Goal: Task Accomplishment & Management: Manage account settings

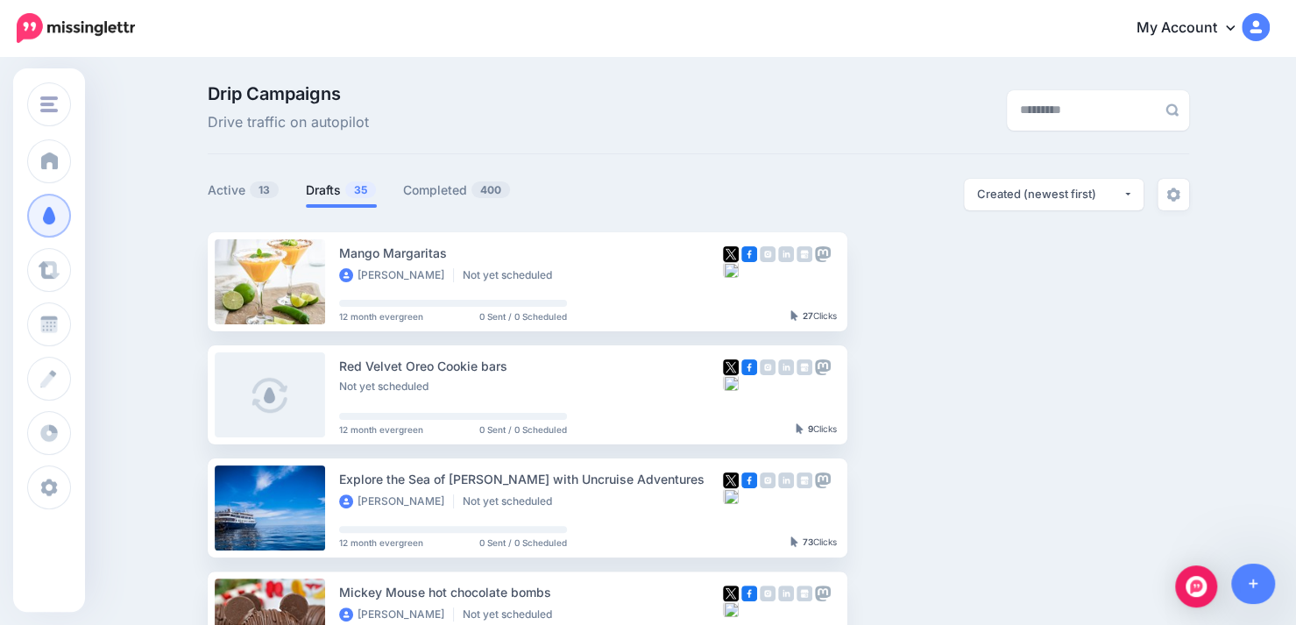
click at [340, 190] on link "Drafts 35" at bounding box center [341, 190] width 71 height 21
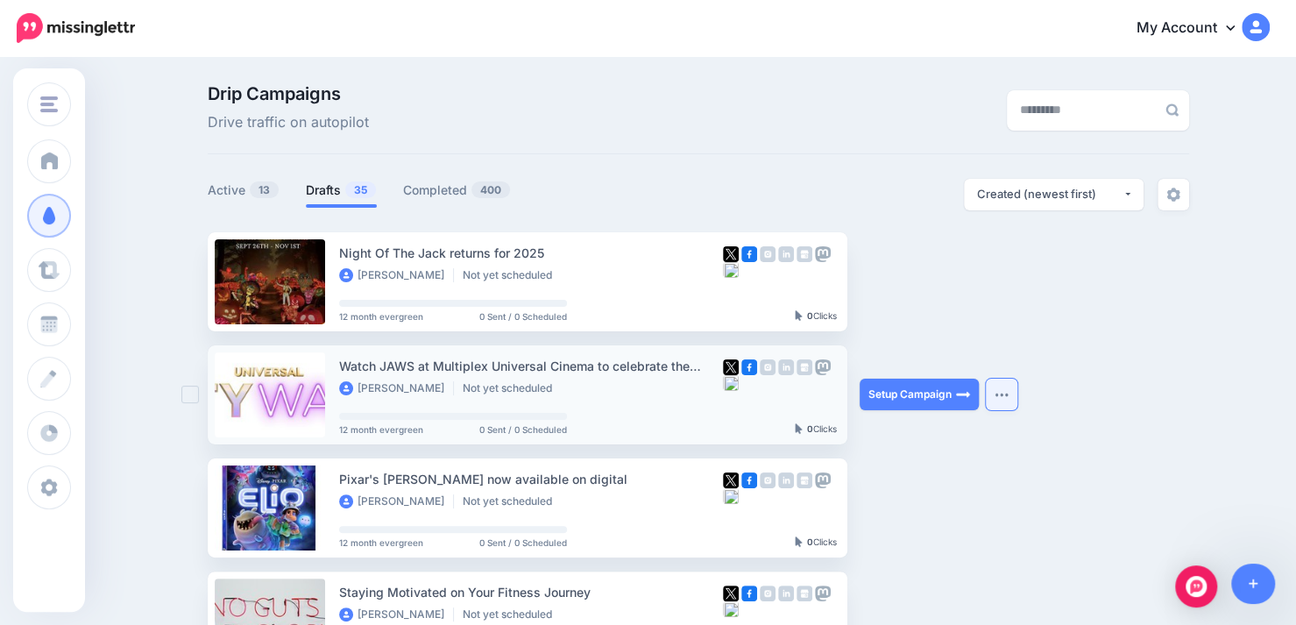
click at [1012, 399] on button "button" at bounding box center [1002, 395] width 32 height 32
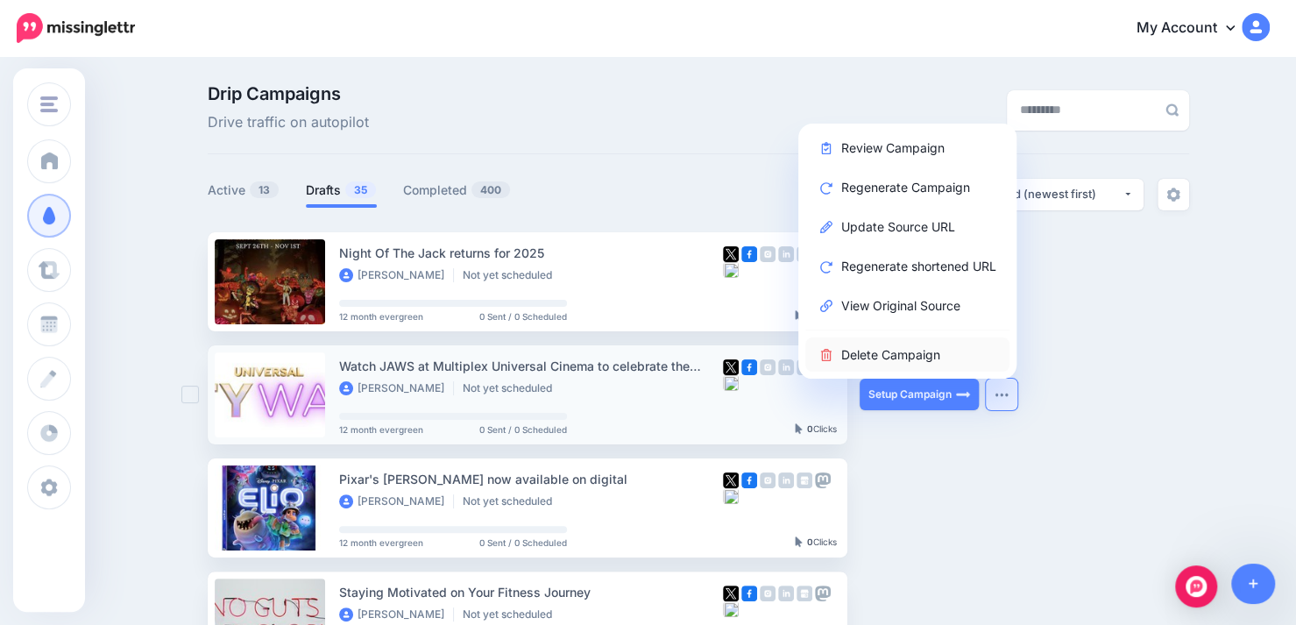
click at [946, 357] on link "Delete Campaign" at bounding box center [907, 354] width 204 height 34
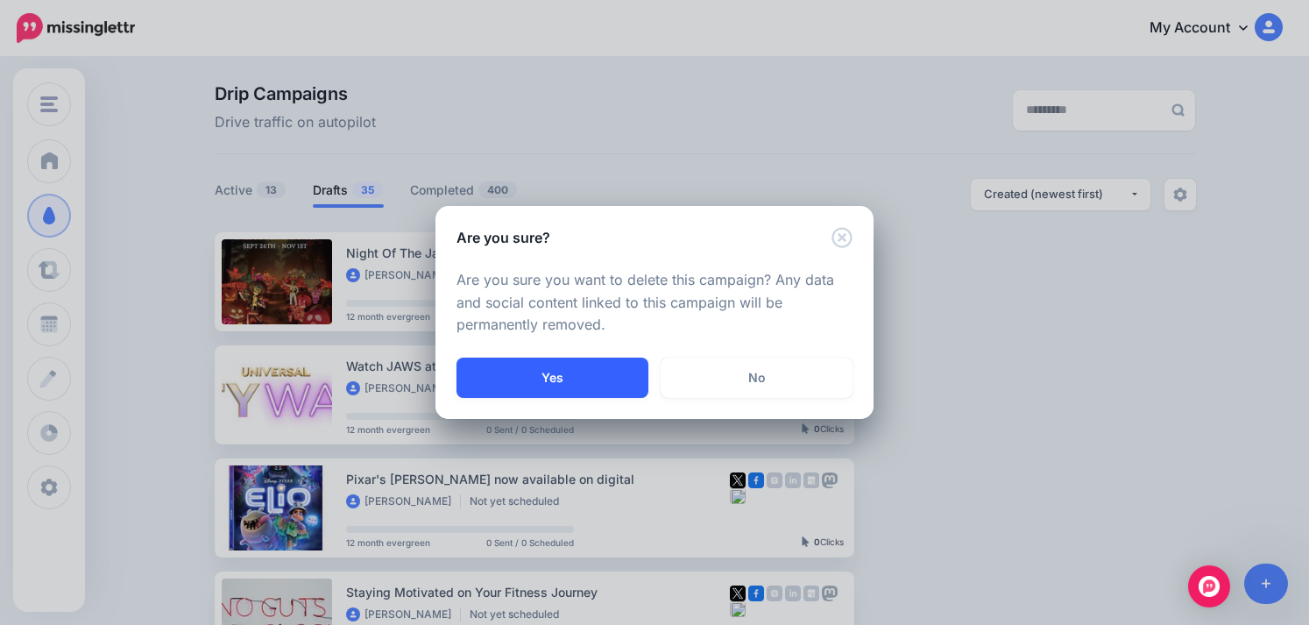
click at [596, 383] on button "Yes" at bounding box center [553, 377] width 192 height 40
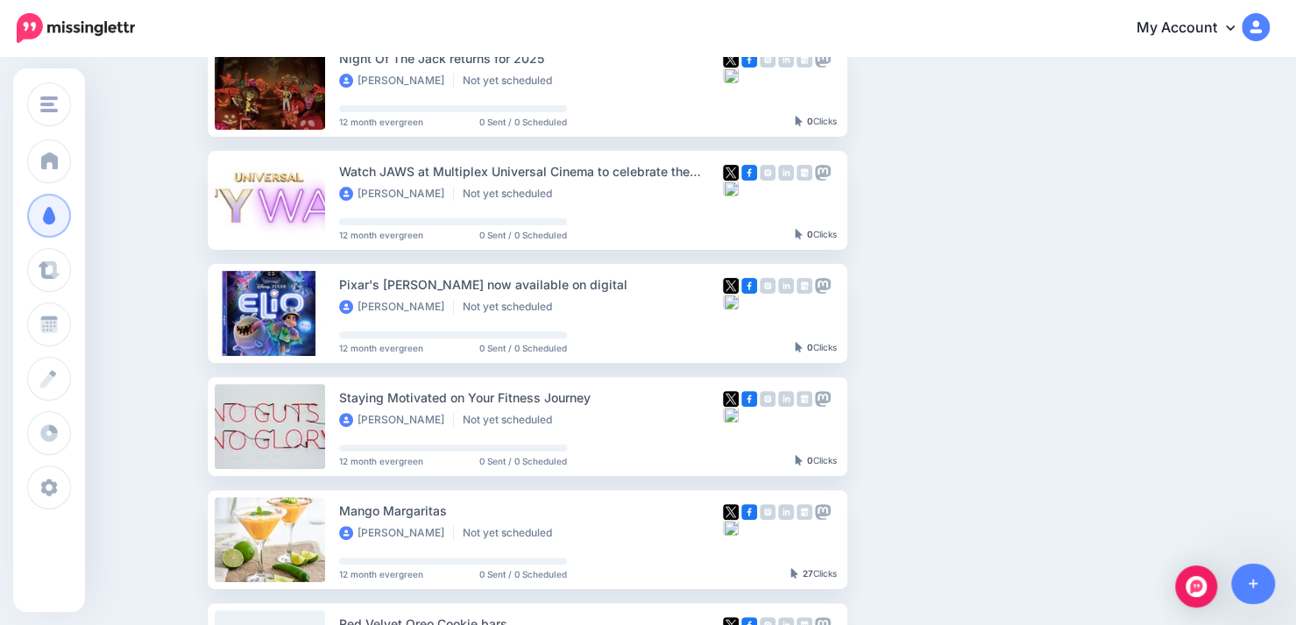
scroll to position [198, 0]
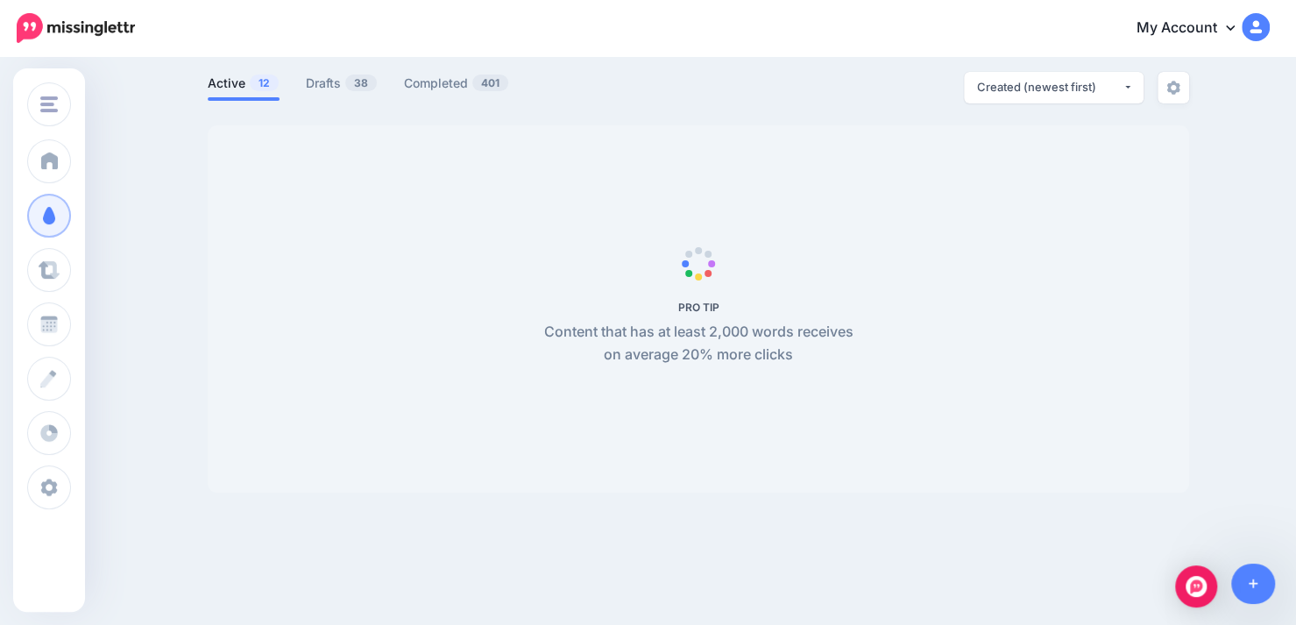
scroll to position [98, 0]
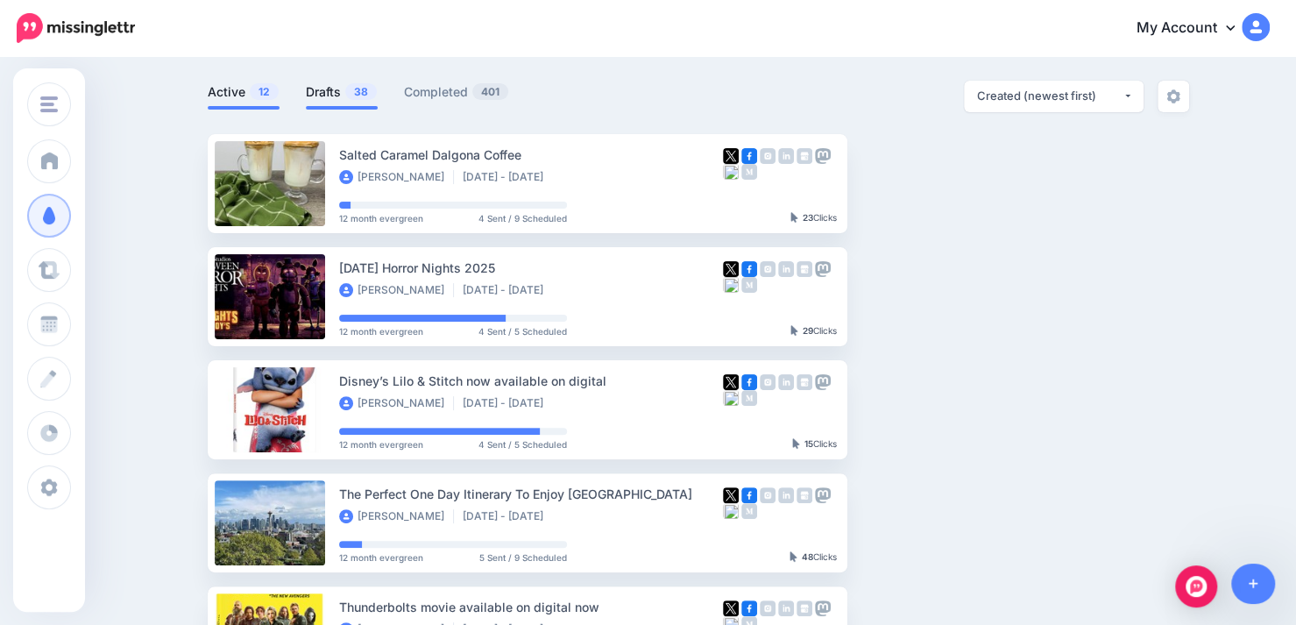
click at [359, 94] on span "38" at bounding box center [361, 91] width 32 height 17
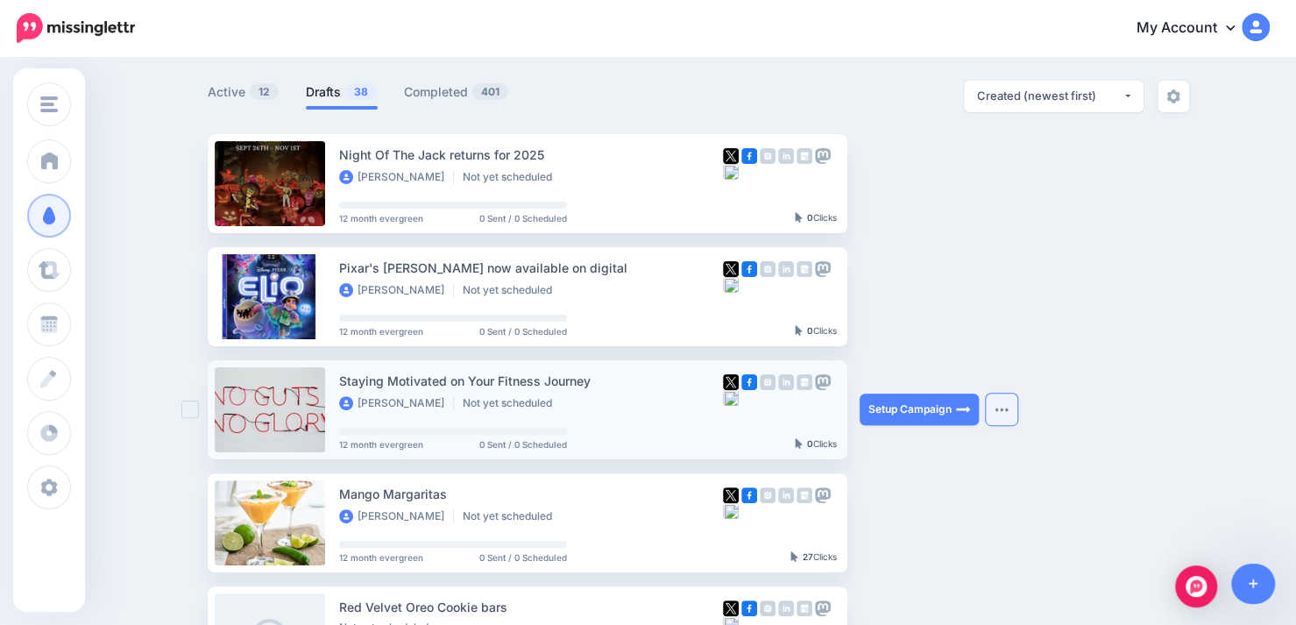
click at [1009, 407] on img "button" at bounding box center [1002, 409] width 14 height 5
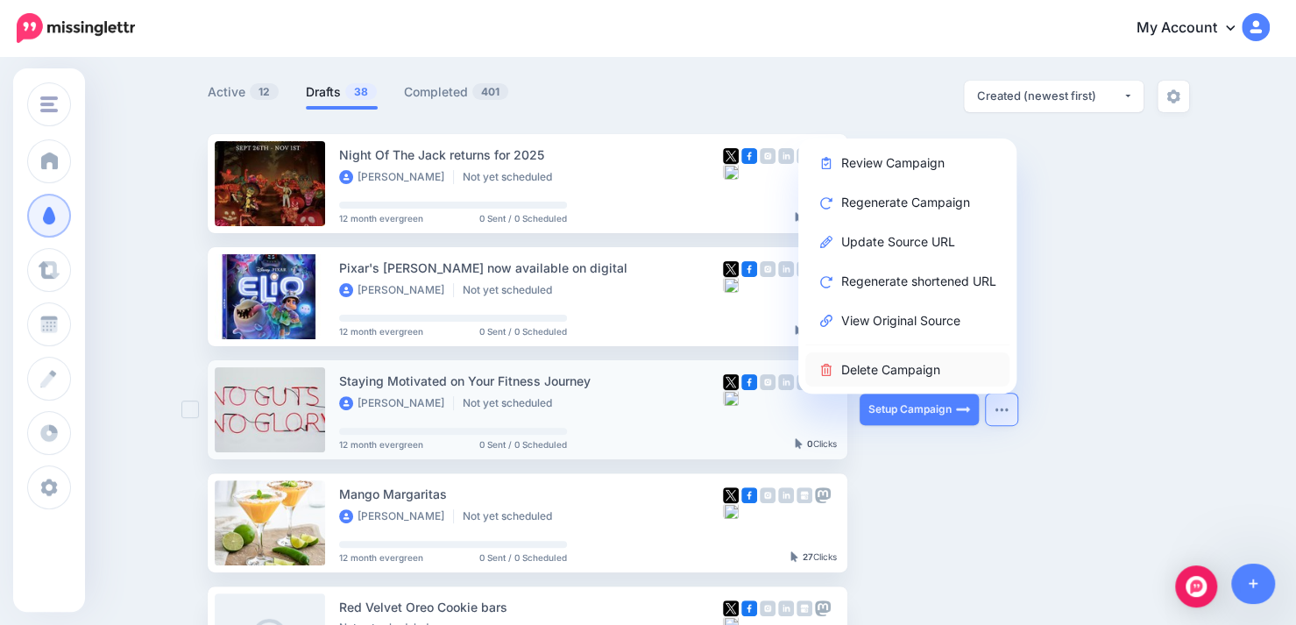
click at [936, 373] on link "Delete Campaign" at bounding box center [907, 369] width 204 height 34
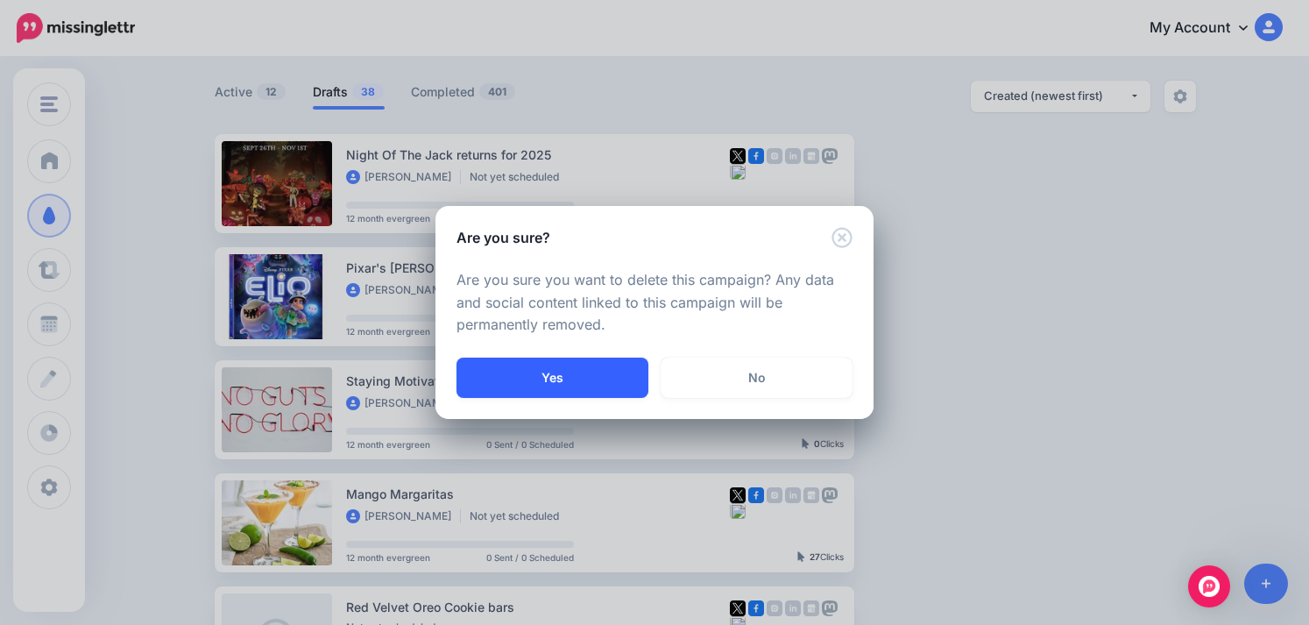
click at [591, 384] on button "Yes" at bounding box center [553, 377] width 192 height 40
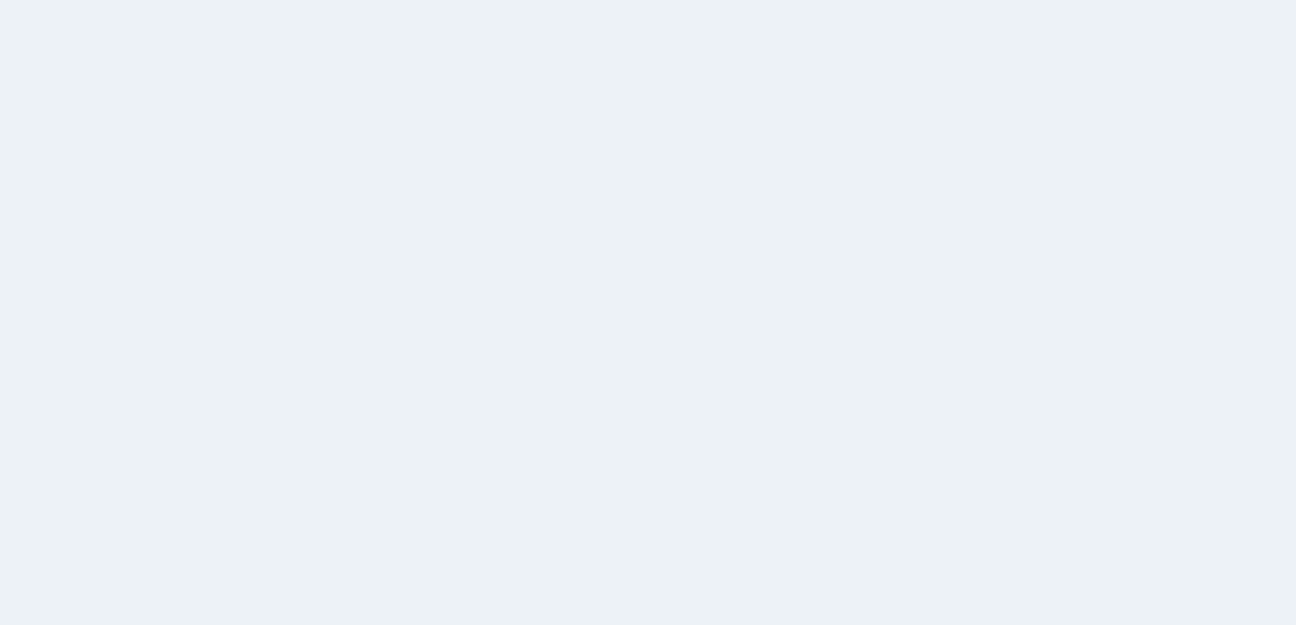
scroll to position [100, 0]
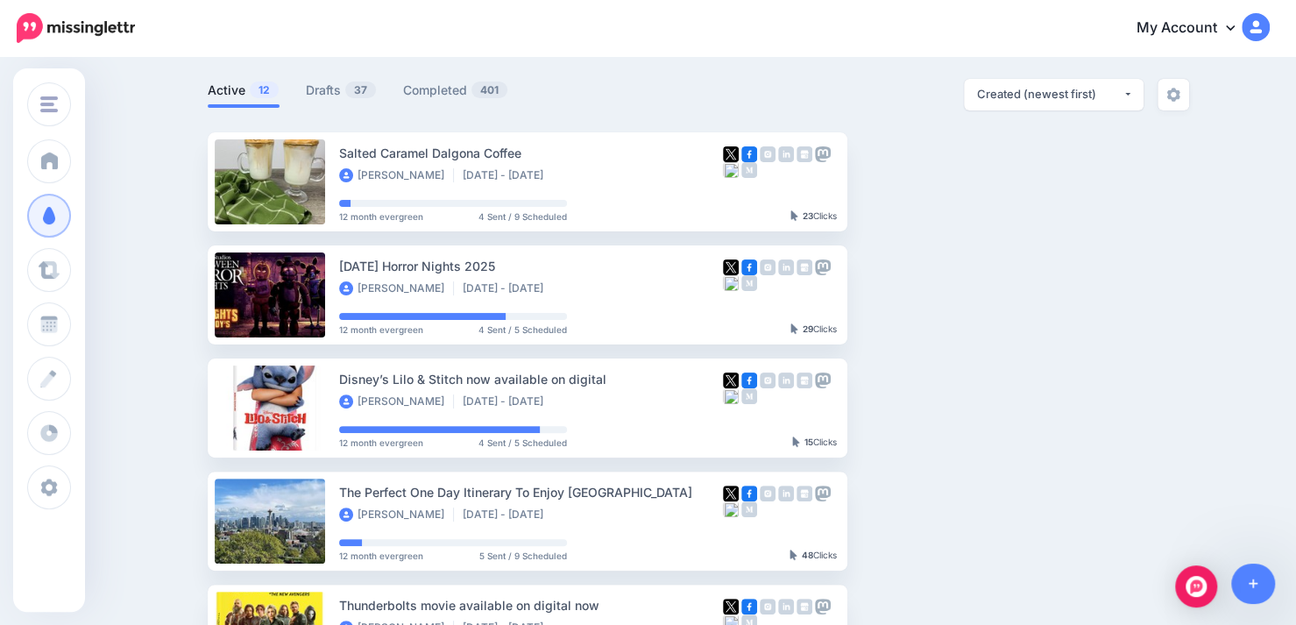
click at [346, 88] on link "Drafts 37" at bounding box center [341, 90] width 71 height 21
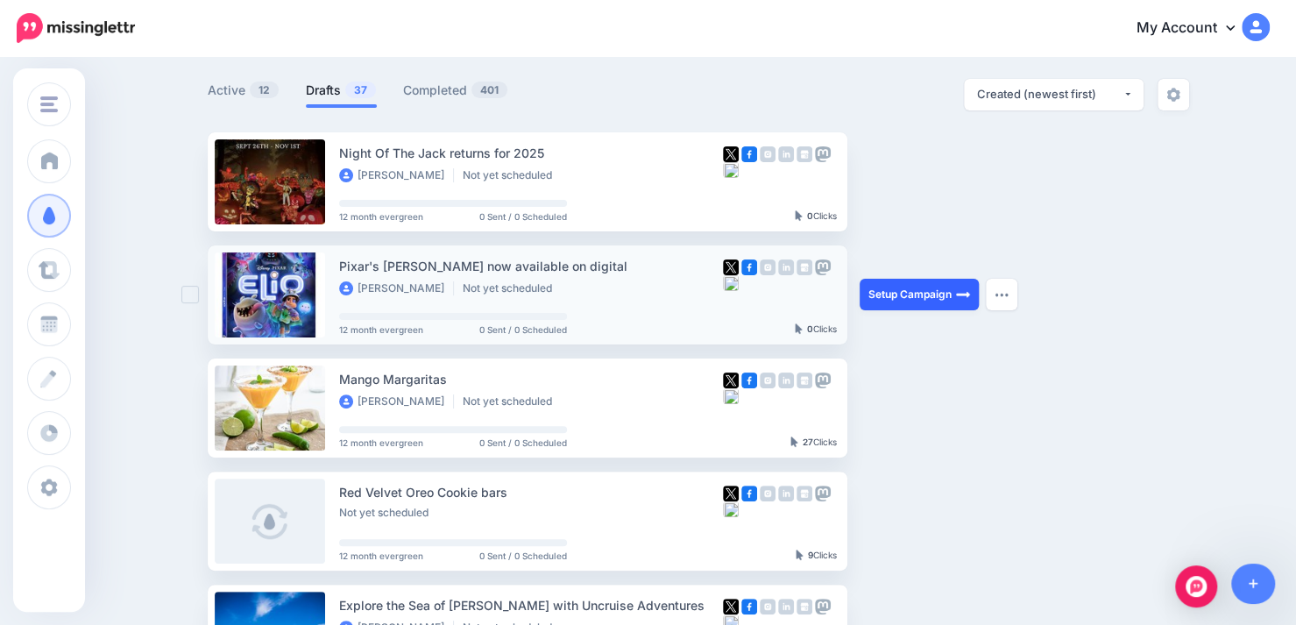
click at [952, 295] on link "Setup Campaign" at bounding box center [919, 295] width 119 height 32
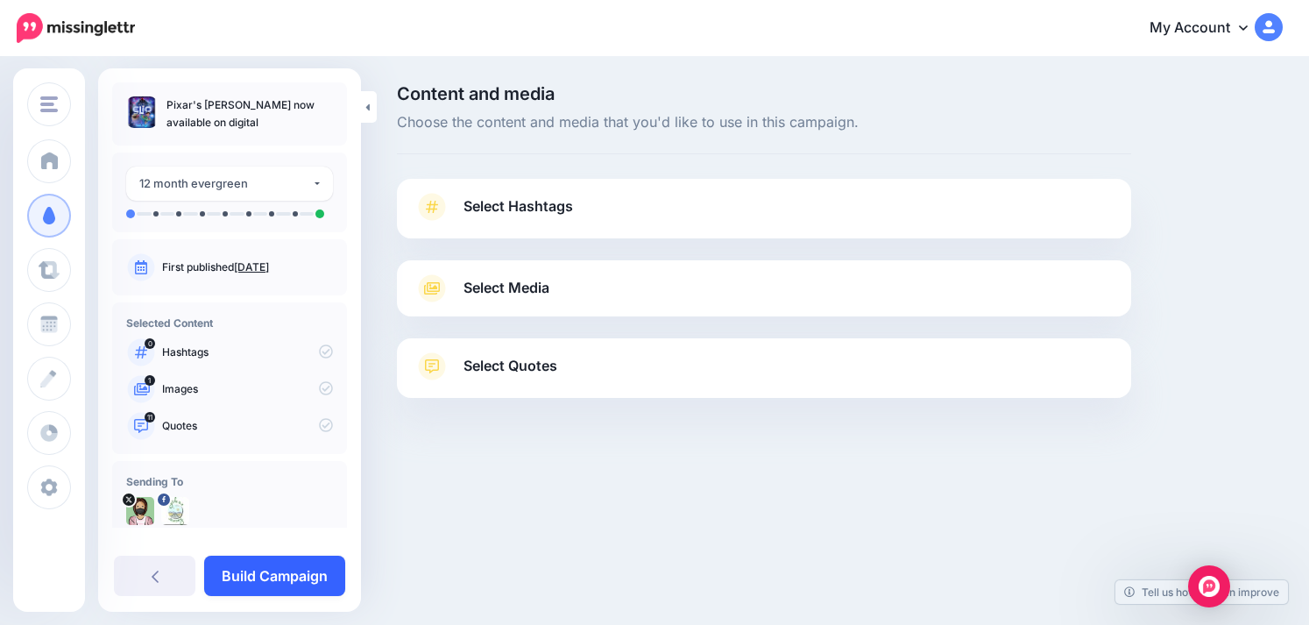
click at [254, 577] on link "Build Campaign" at bounding box center [274, 576] width 141 height 40
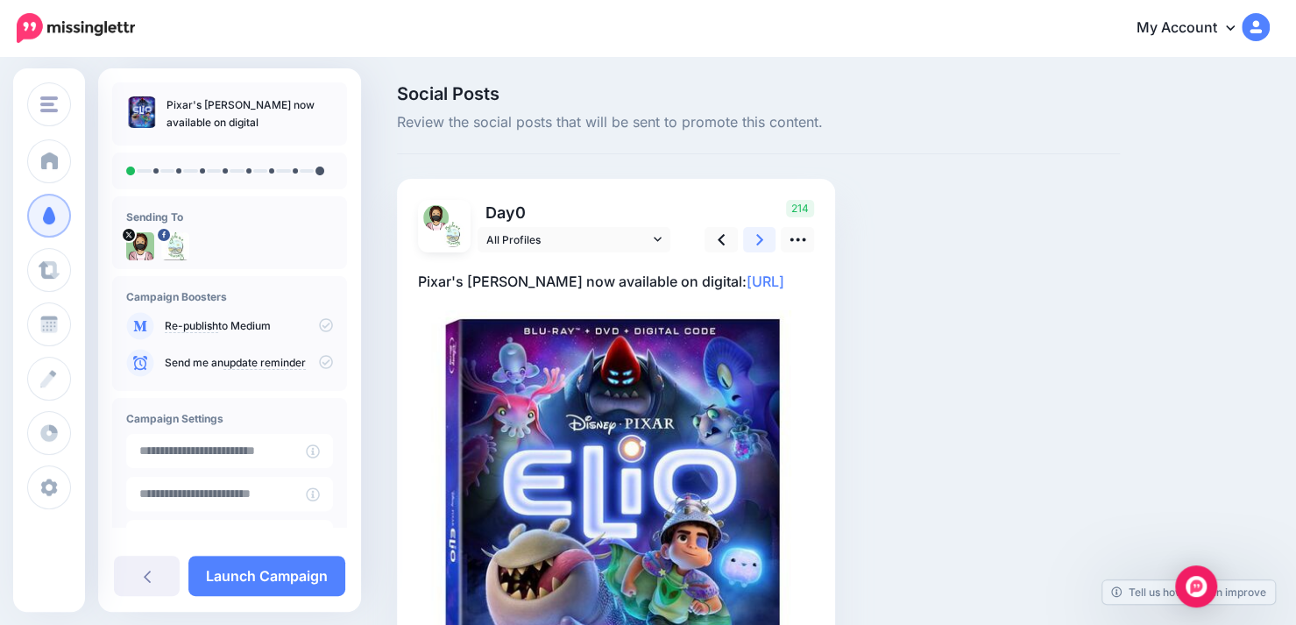
click at [762, 234] on icon at bounding box center [759, 239] width 7 height 18
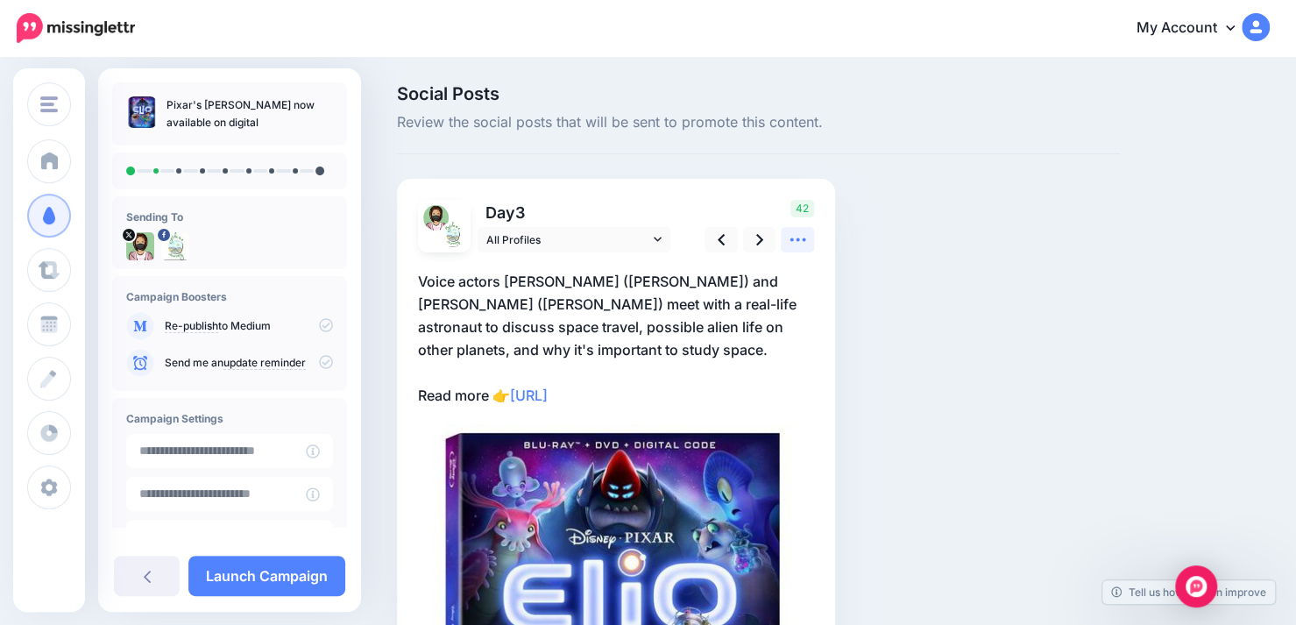
click at [796, 234] on icon at bounding box center [798, 239] width 18 height 18
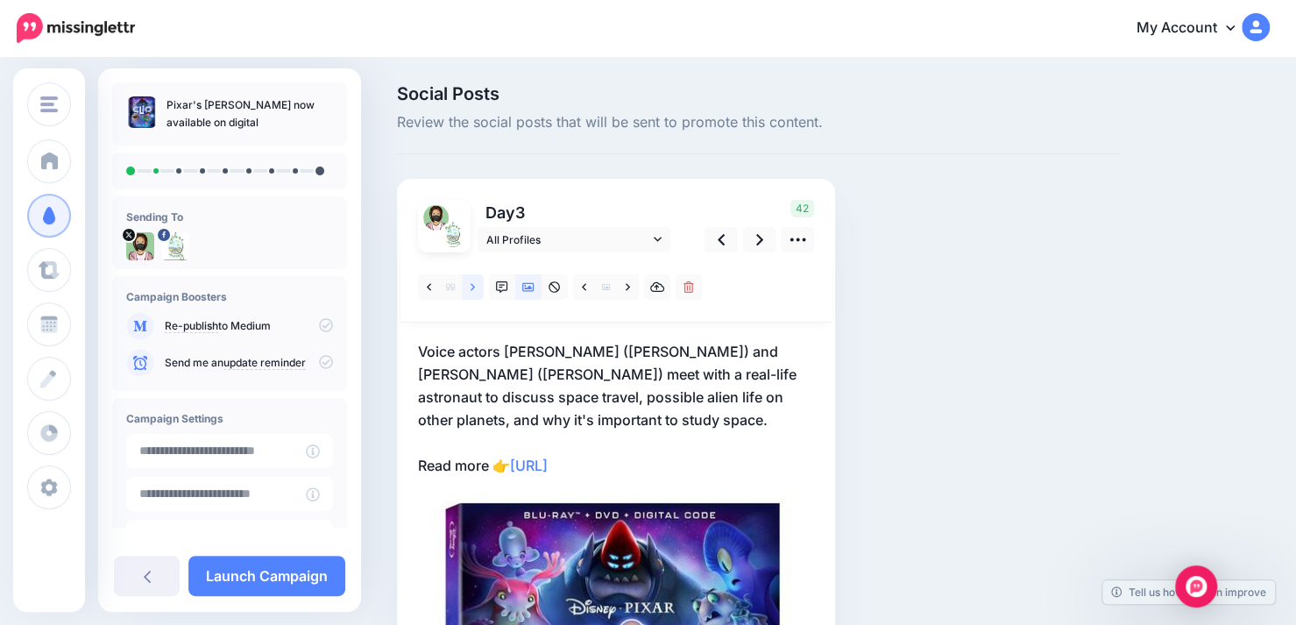
click at [473, 292] on icon at bounding box center [473, 287] width 4 height 12
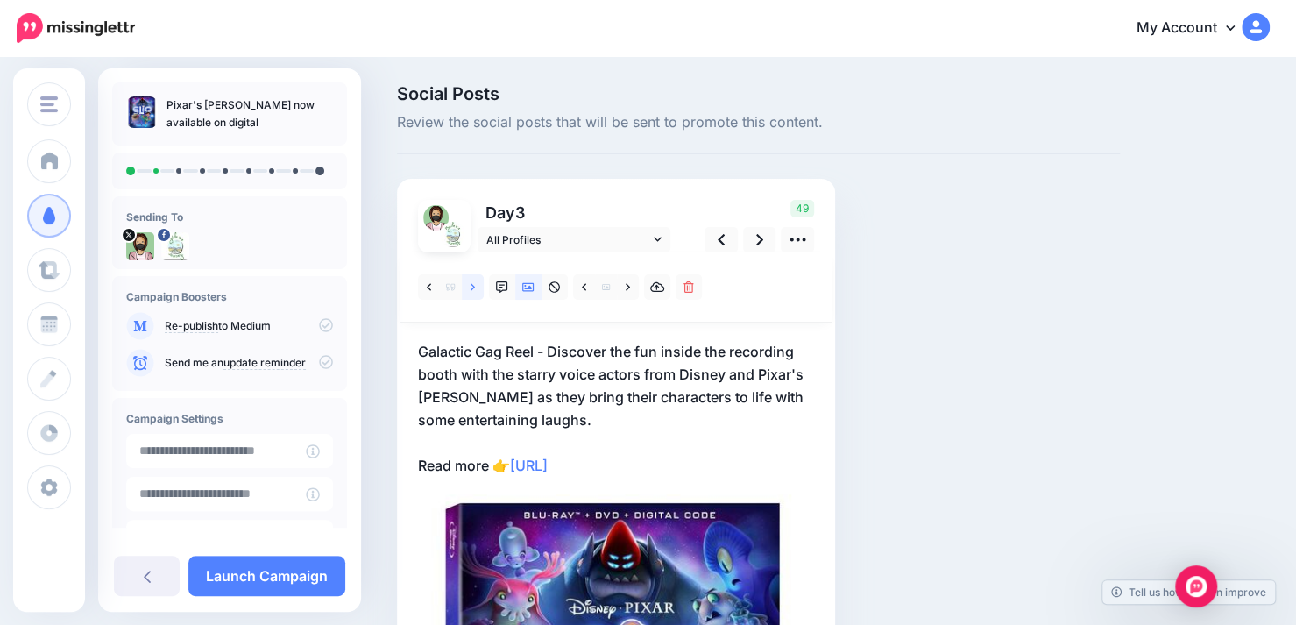
click at [471, 292] on icon at bounding box center [473, 287] width 4 height 12
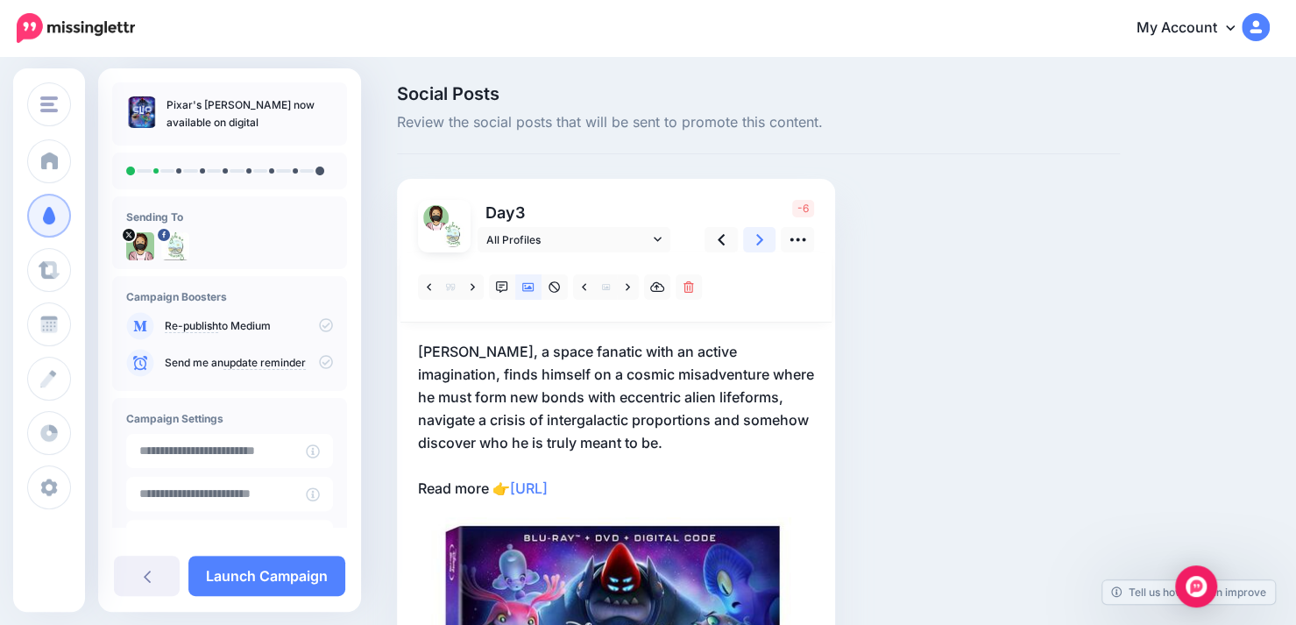
click at [755, 239] on link at bounding box center [759, 239] width 33 height 25
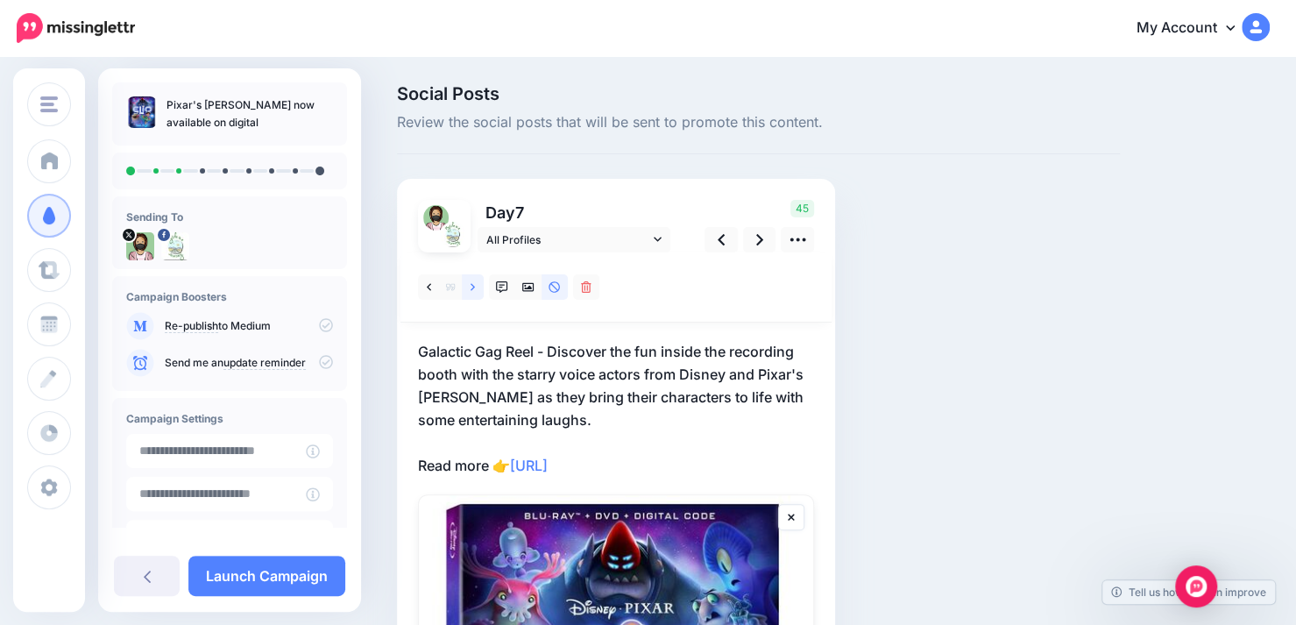
click at [468, 294] on link at bounding box center [473, 286] width 22 height 25
click at [469, 291] on link at bounding box center [473, 286] width 22 height 25
click at [471, 290] on icon at bounding box center [473, 287] width 4 height 12
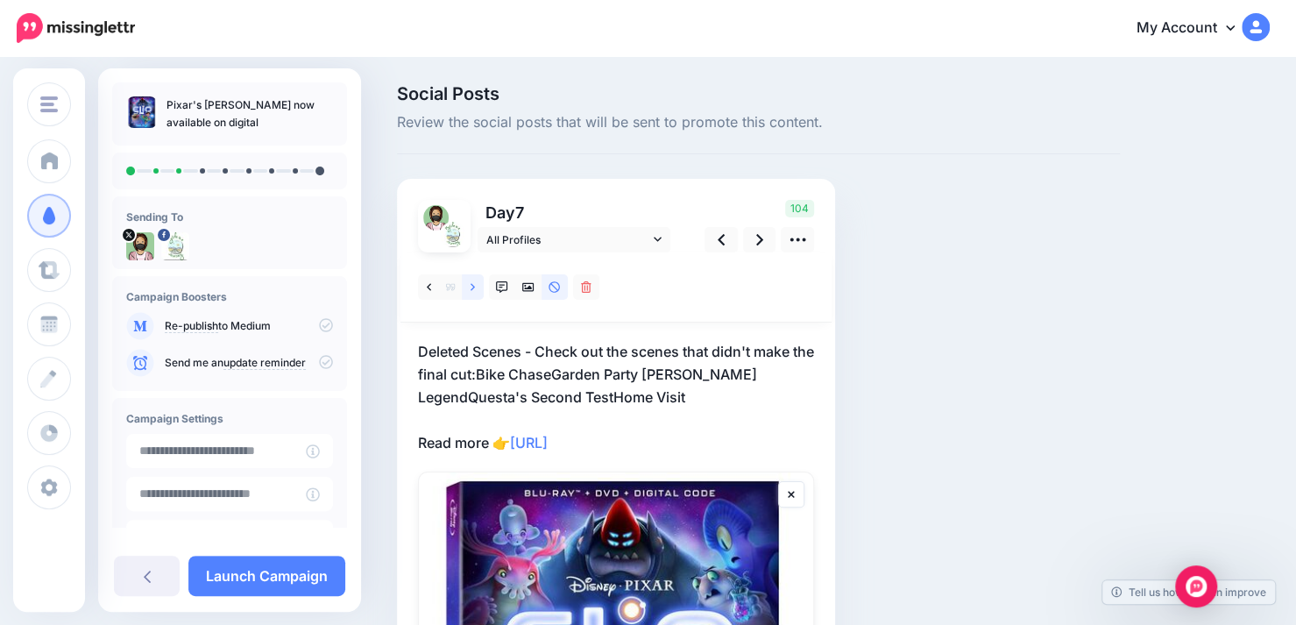
click at [471, 290] on icon at bounding box center [473, 287] width 4 height 12
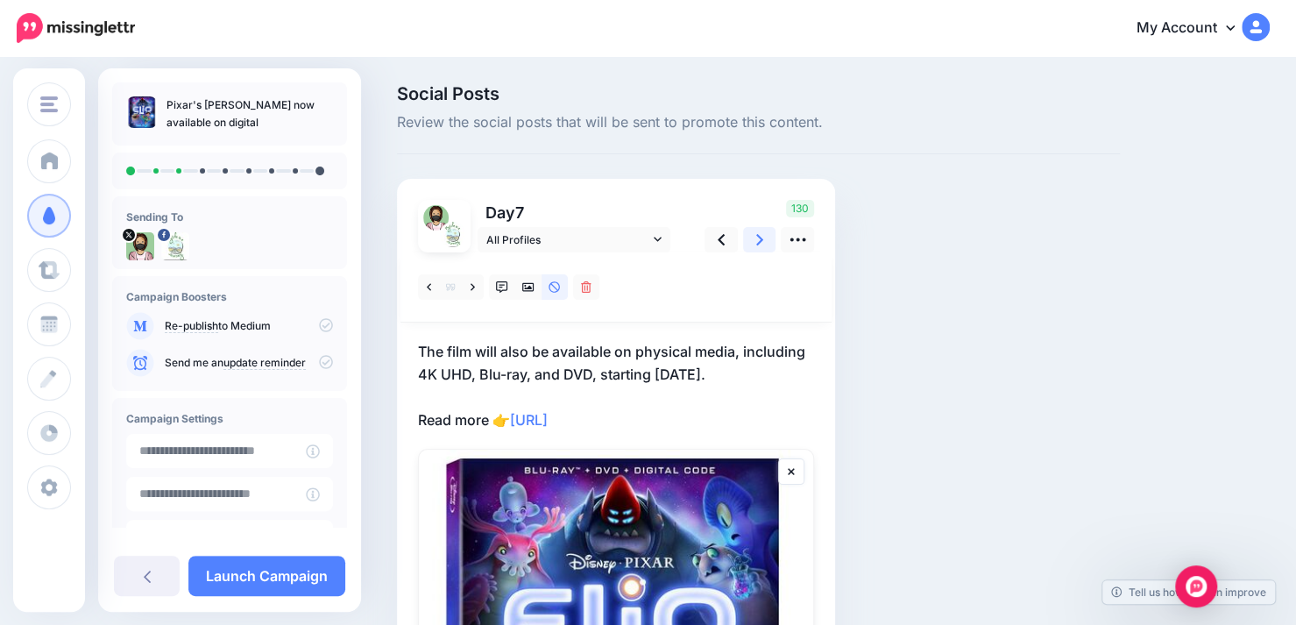
click at [759, 246] on icon at bounding box center [759, 239] width 7 height 18
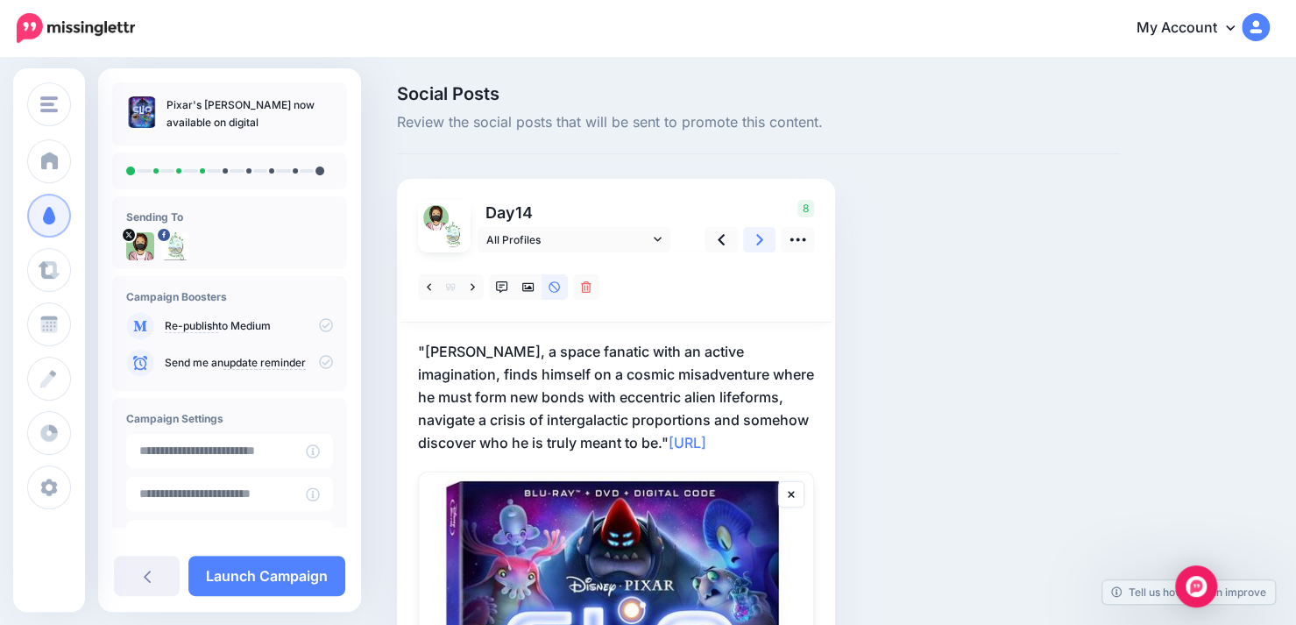
click at [764, 239] on link at bounding box center [759, 239] width 33 height 25
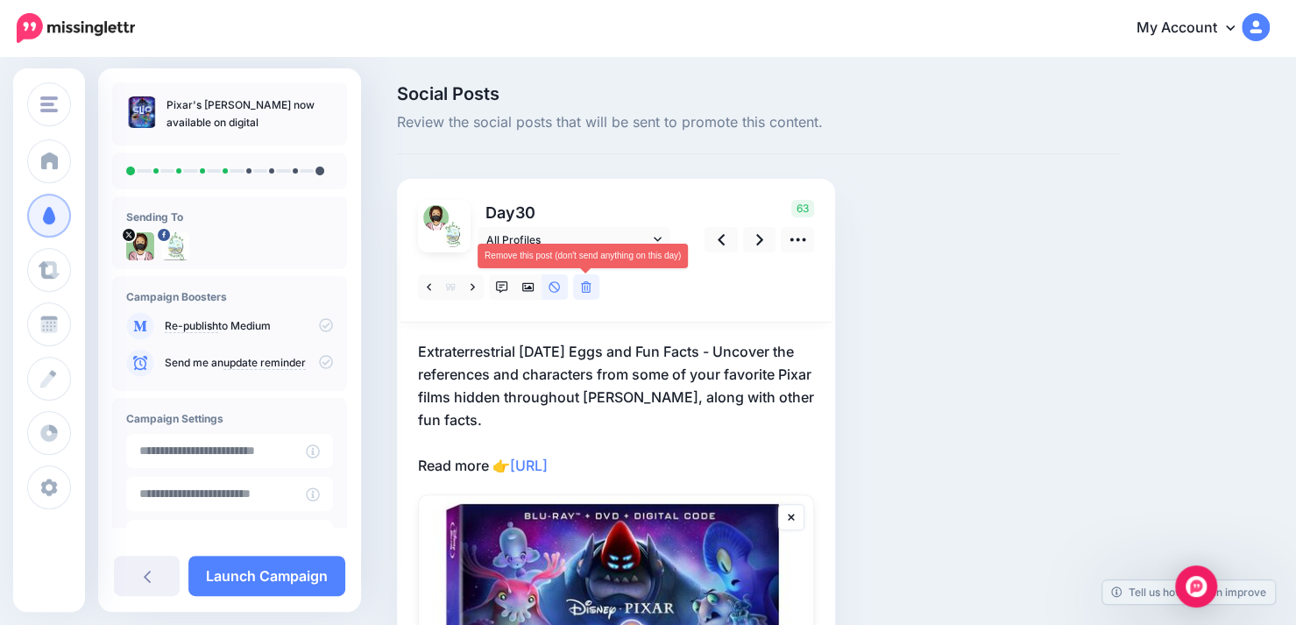
click at [590, 290] on icon at bounding box center [586, 287] width 11 height 12
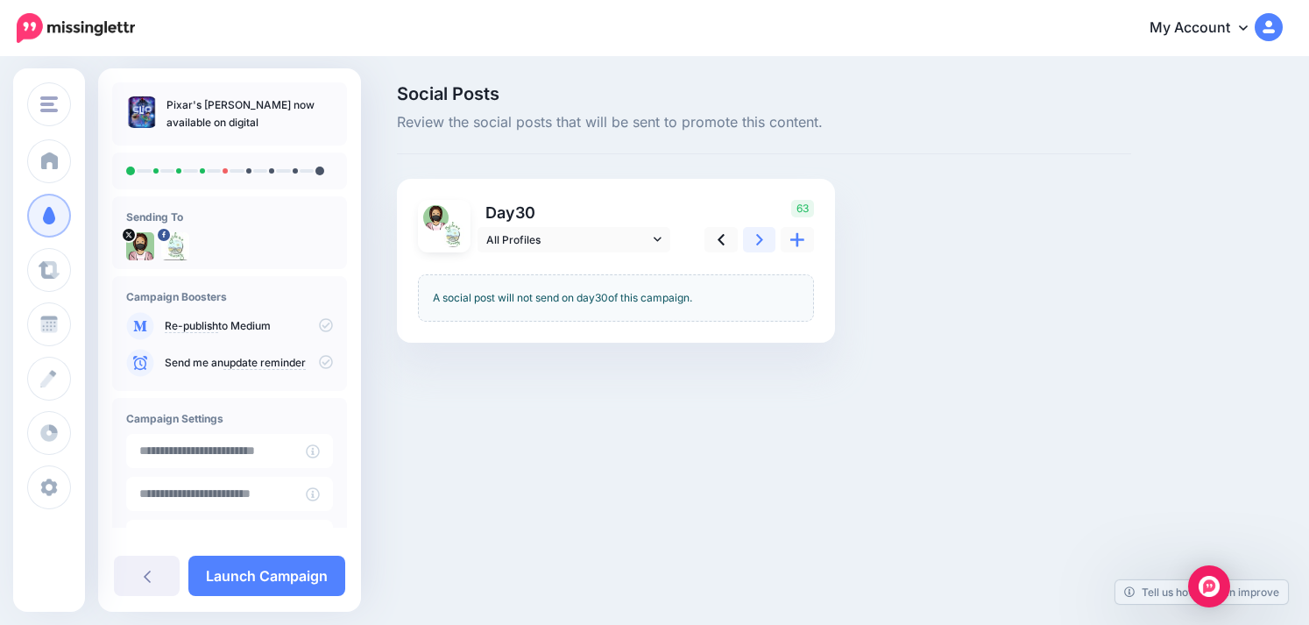
click at [757, 241] on icon at bounding box center [759, 239] width 7 height 18
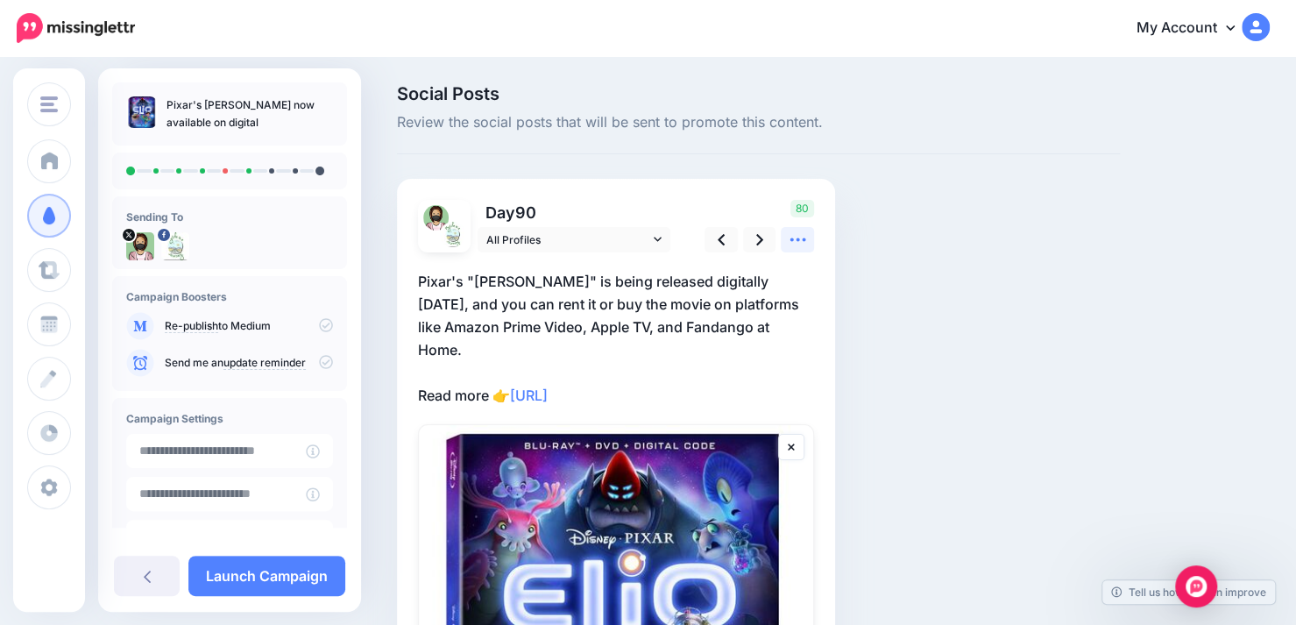
click at [796, 235] on icon at bounding box center [798, 239] width 18 height 18
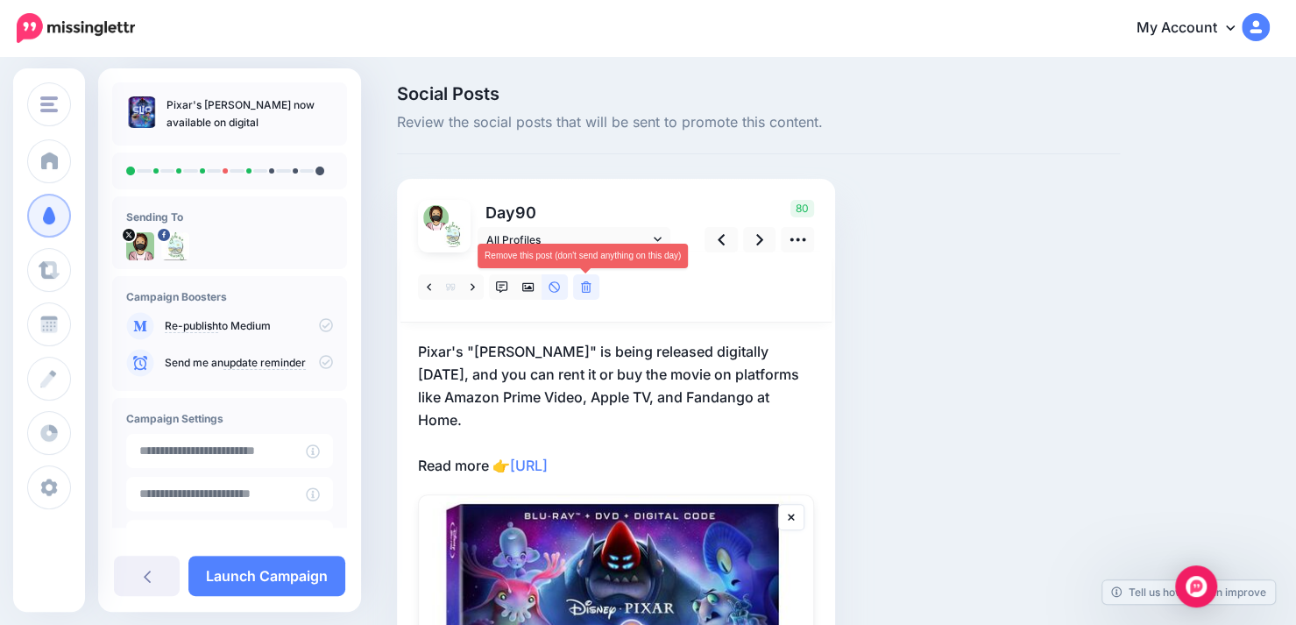
click at [584, 290] on icon at bounding box center [586, 287] width 11 height 12
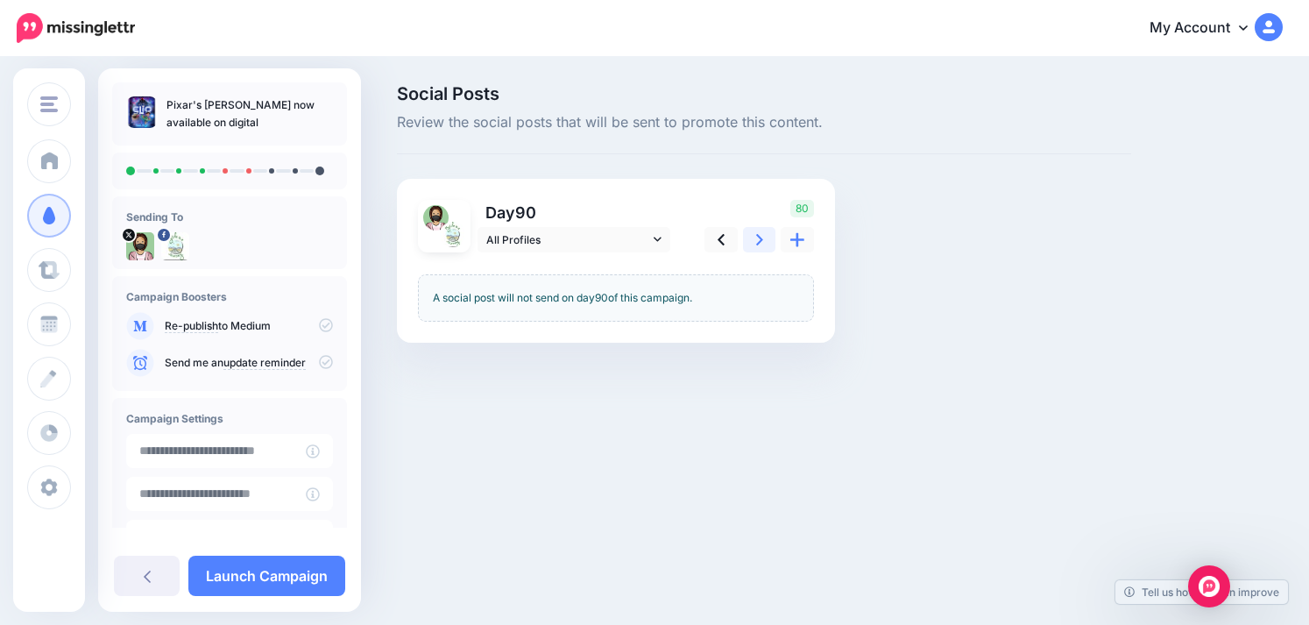
click at [759, 244] on icon at bounding box center [759, 239] width 7 height 18
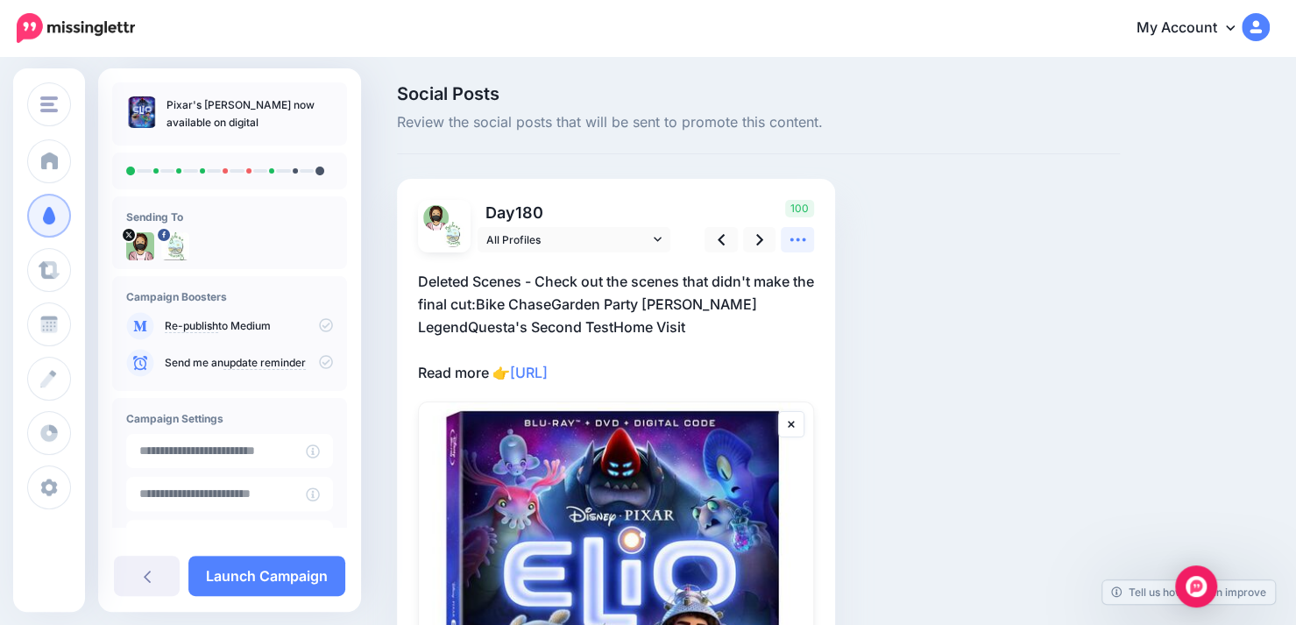
click at [793, 241] on icon at bounding box center [798, 239] width 18 height 18
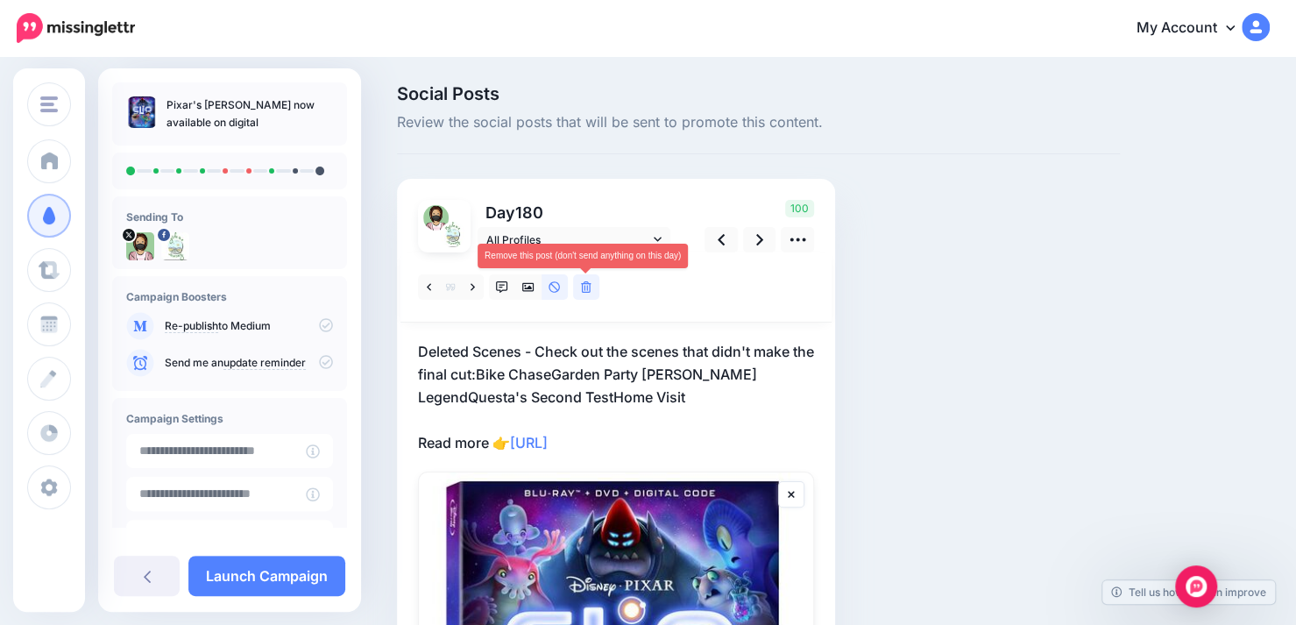
click at [590, 289] on icon at bounding box center [586, 287] width 11 height 12
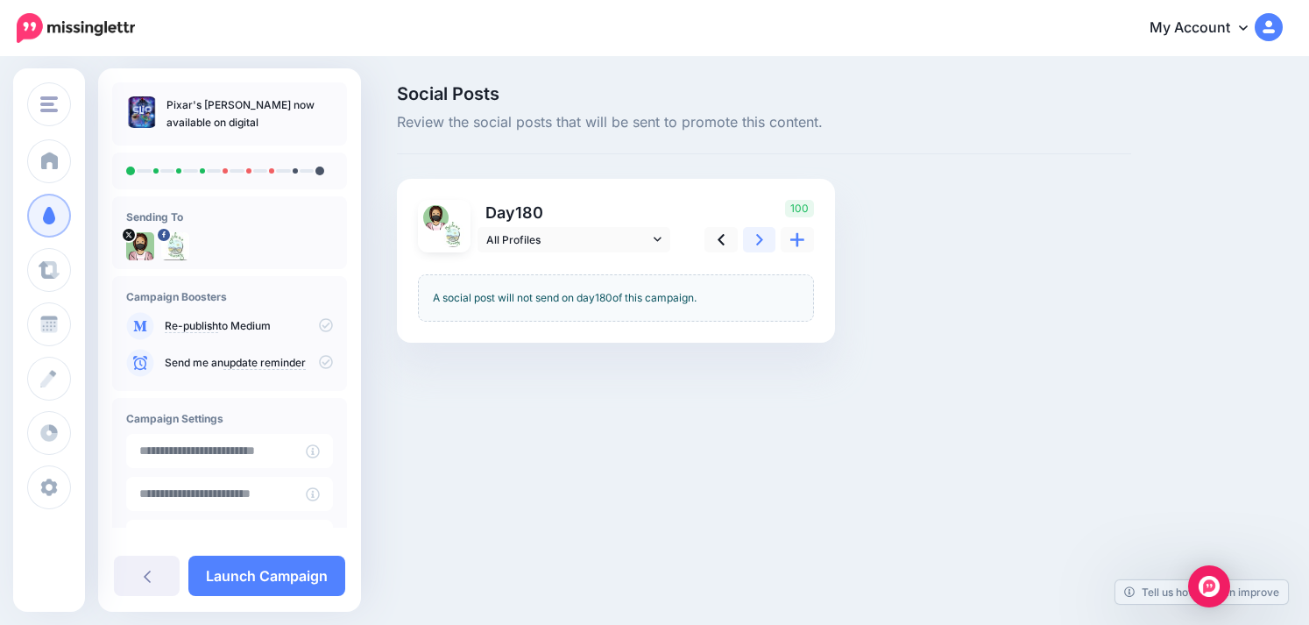
click at [755, 241] on link at bounding box center [759, 239] width 33 height 25
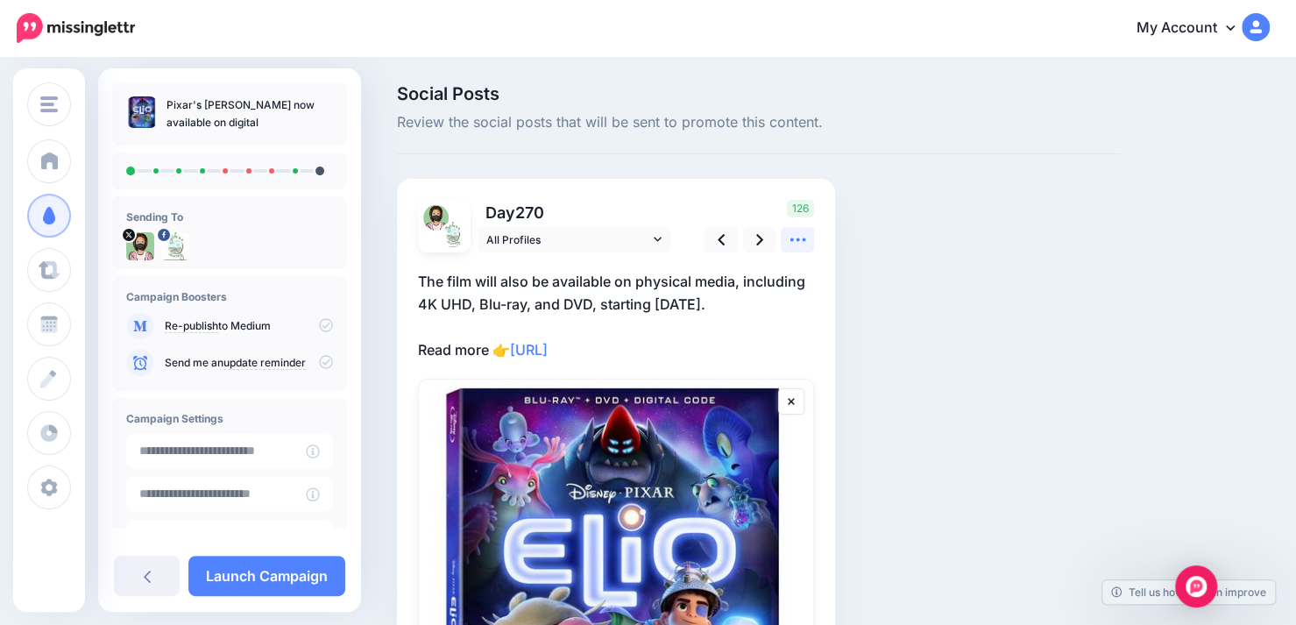
click at [799, 236] on icon at bounding box center [798, 239] width 18 height 18
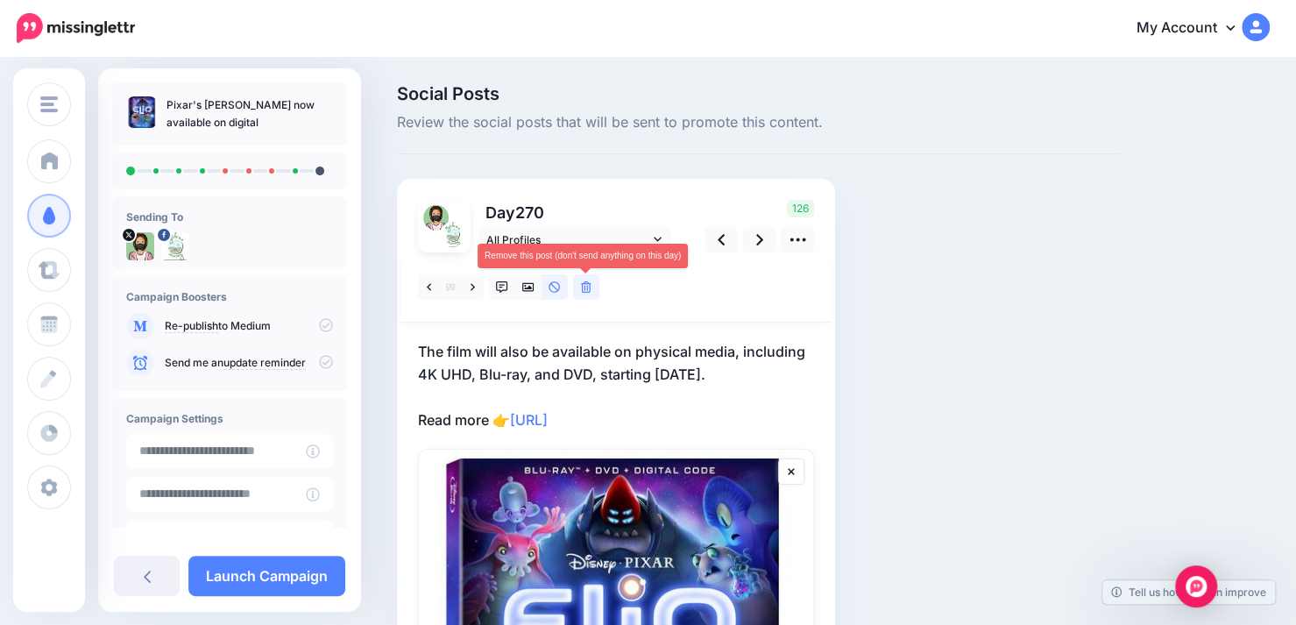
click at [587, 289] on icon at bounding box center [586, 287] width 11 height 12
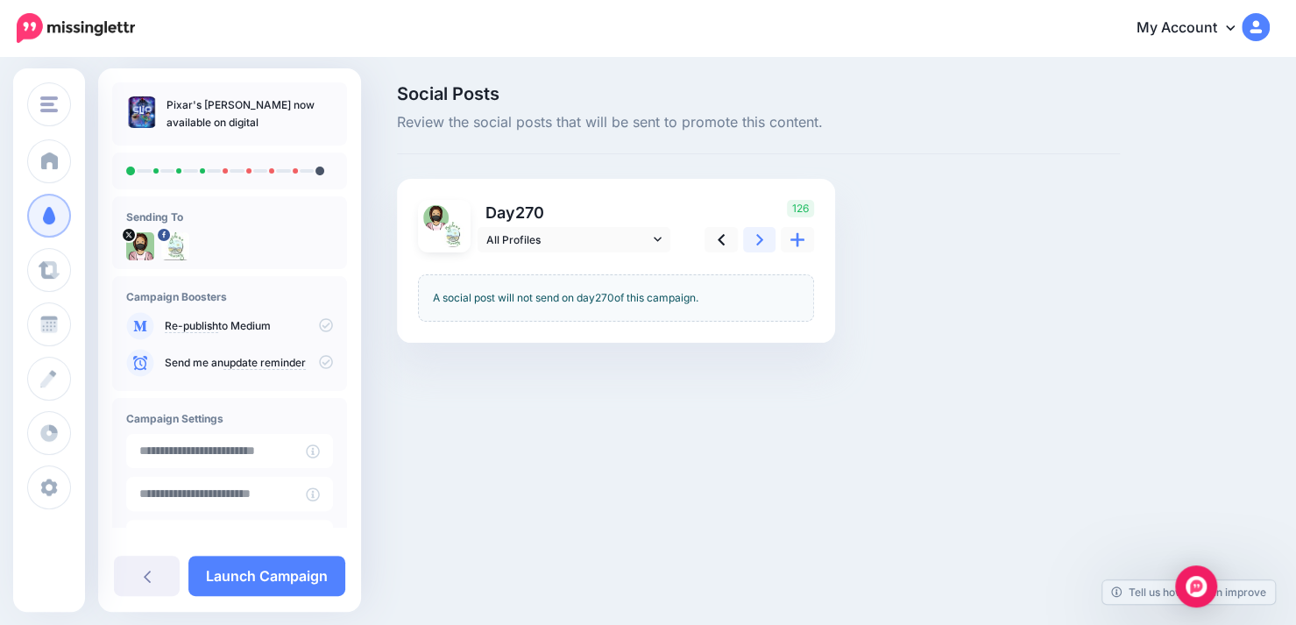
click at [763, 234] on link at bounding box center [759, 239] width 33 height 25
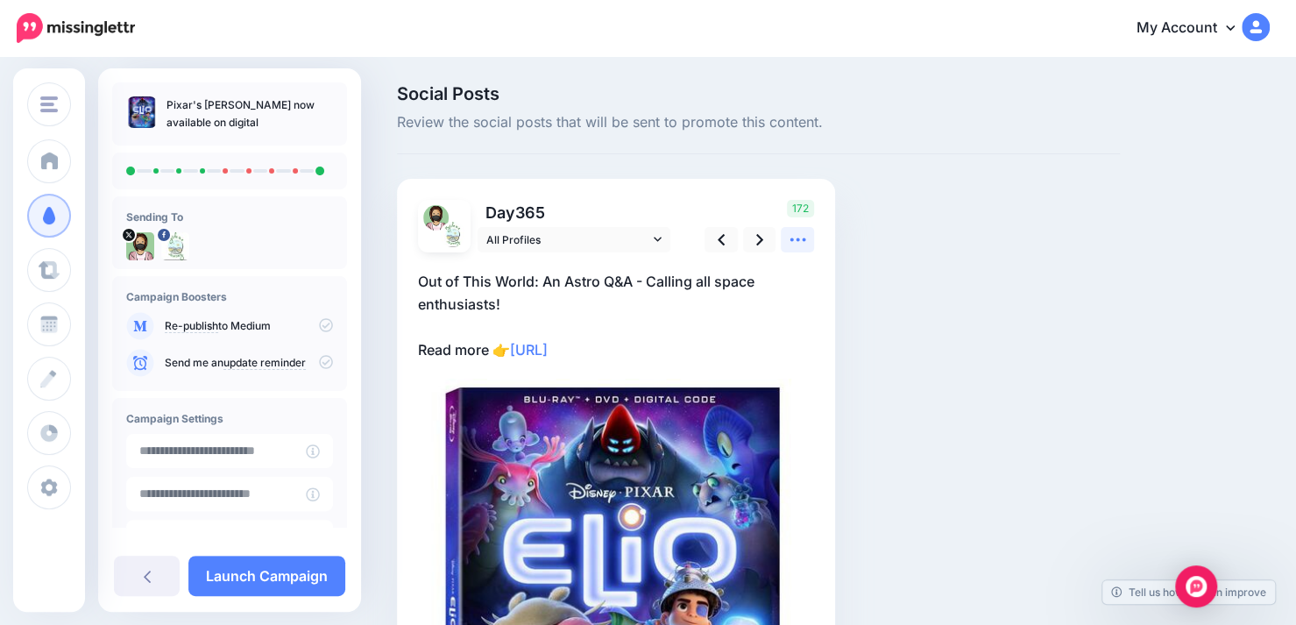
click at [809, 230] on link at bounding box center [797, 239] width 33 height 25
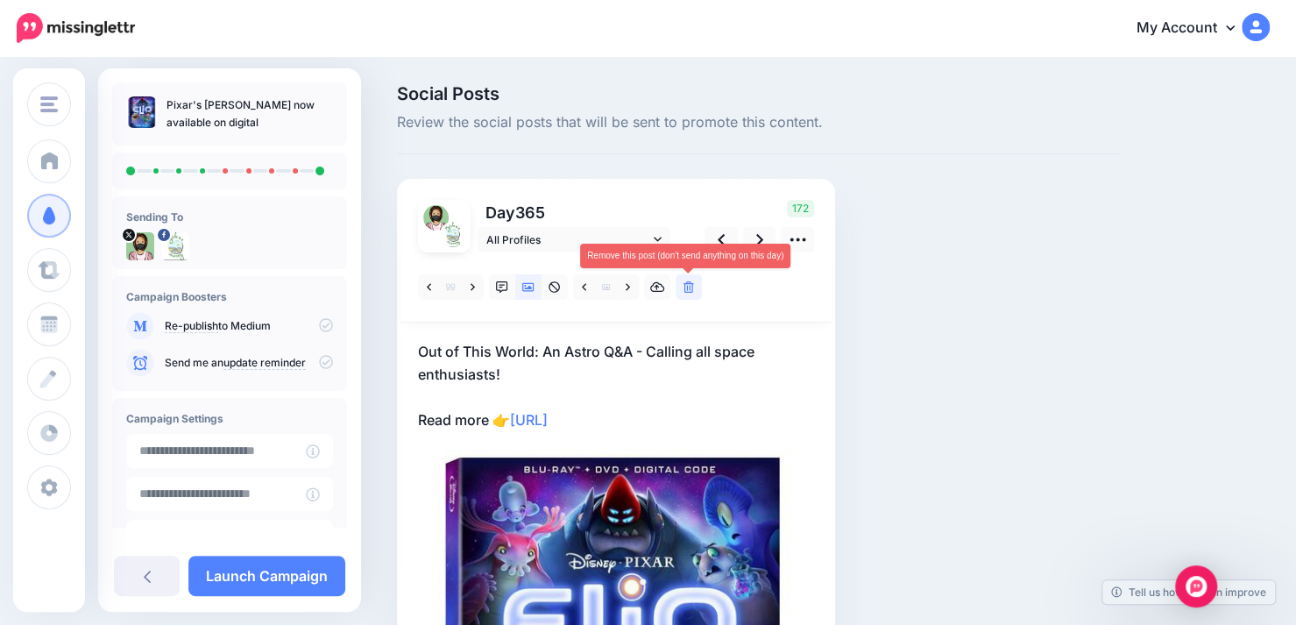
click at [687, 287] on icon at bounding box center [688, 287] width 11 height 12
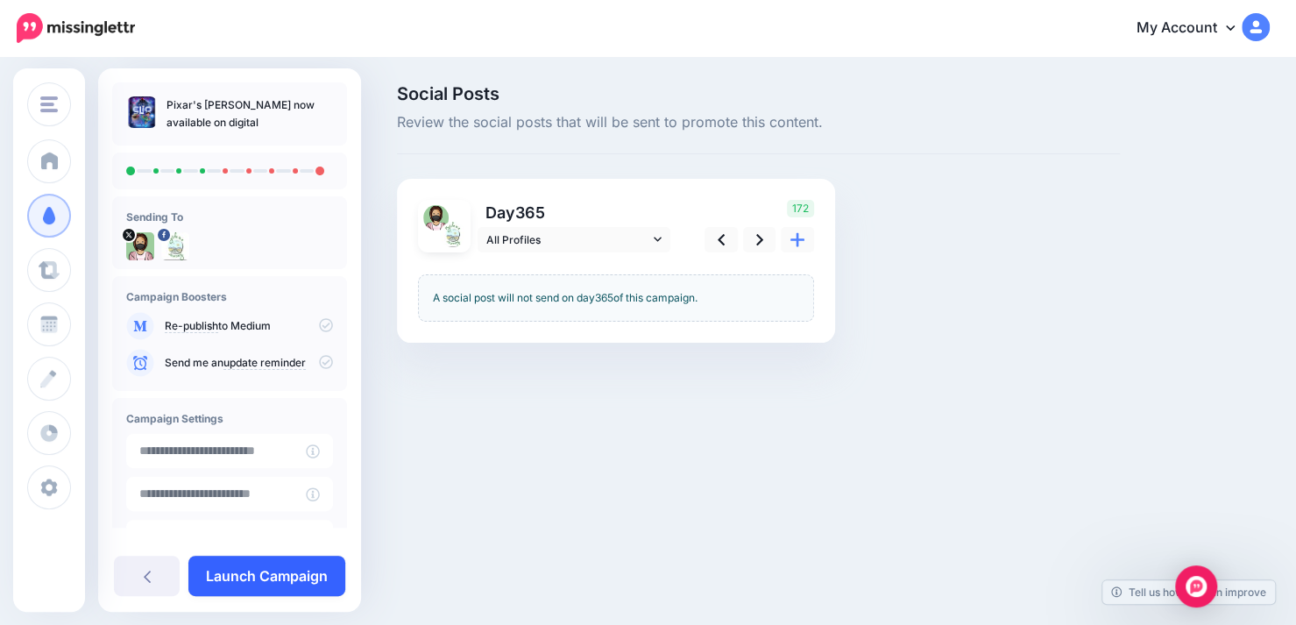
click at [300, 576] on link "Launch Campaign" at bounding box center [266, 576] width 157 height 40
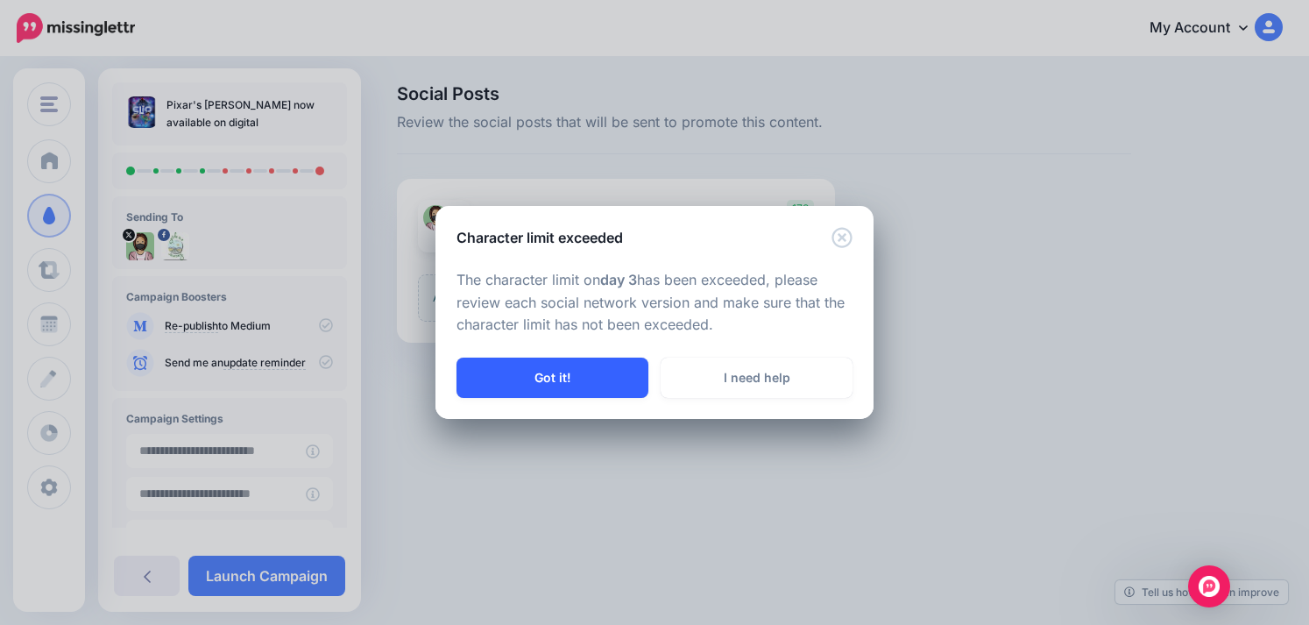
click at [613, 378] on button "Got it!" at bounding box center [553, 377] width 192 height 40
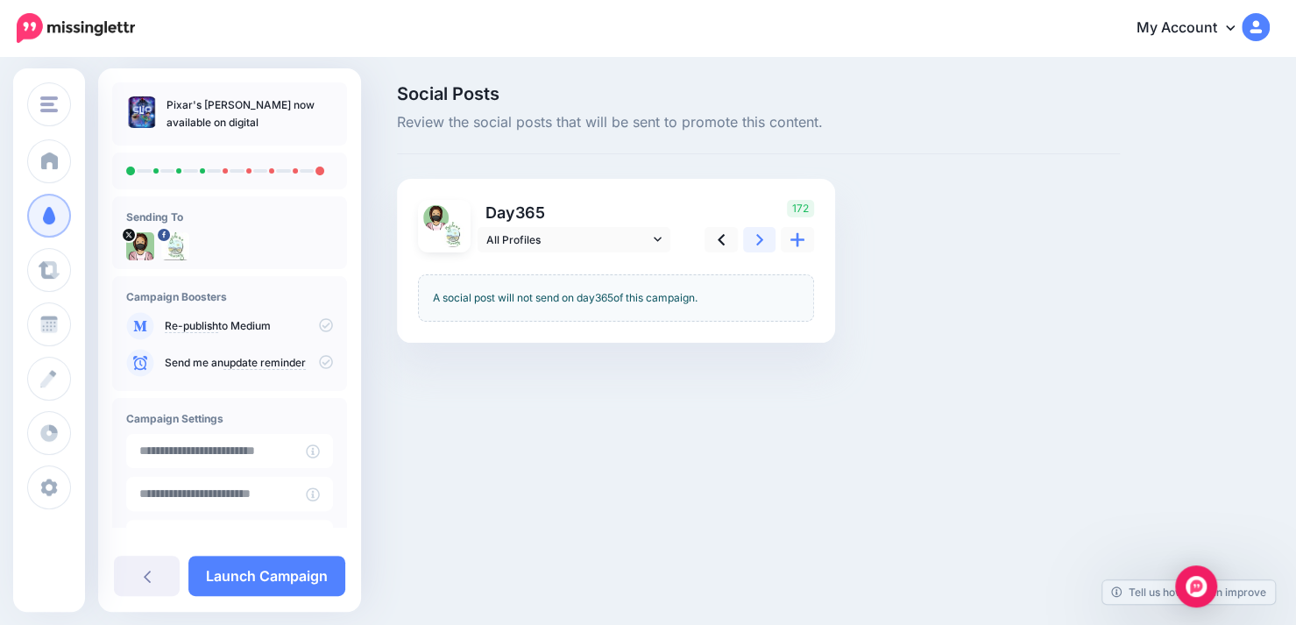
click at [752, 244] on link at bounding box center [759, 239] width 33 height 25
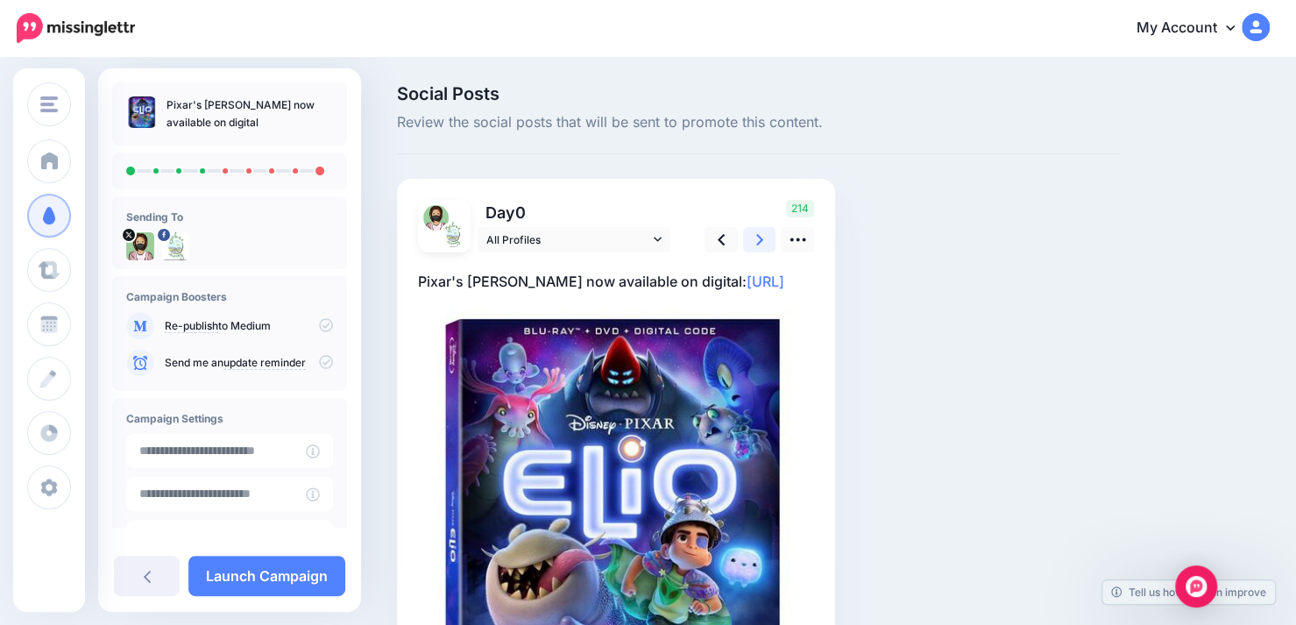
click at [752, 244] on link at bounding box center [759, 239] width 33 height 25
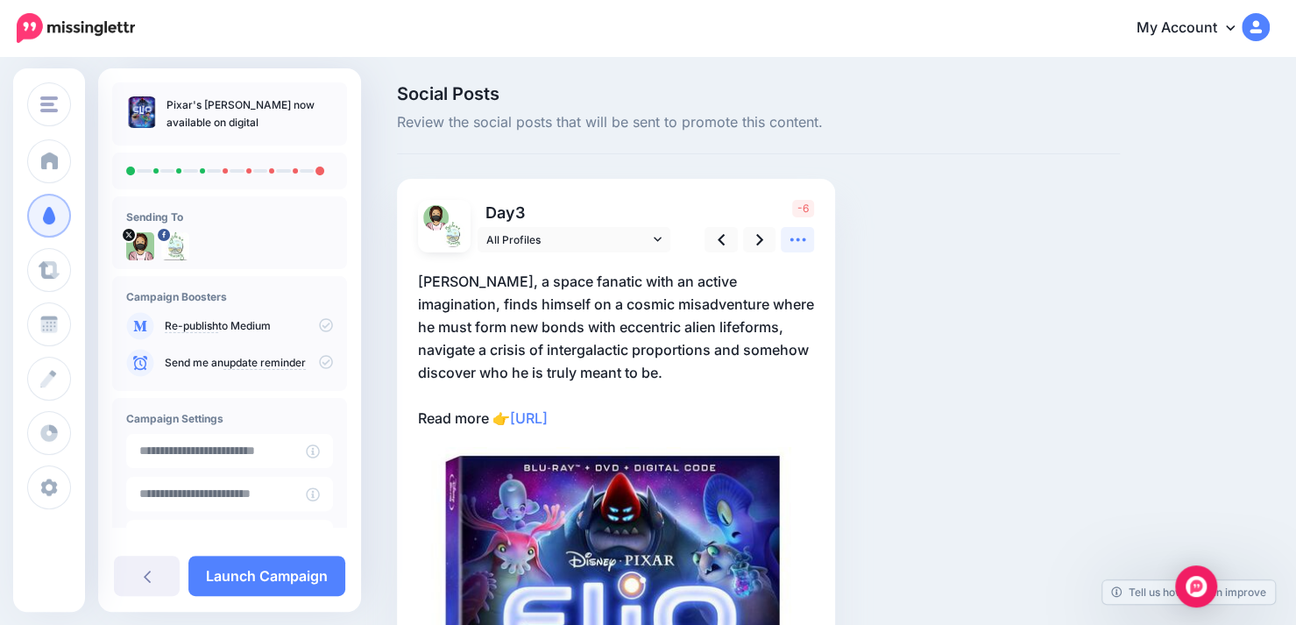
click at [789, 243] on icon at bounding box center [798, 239] width 18 height 18
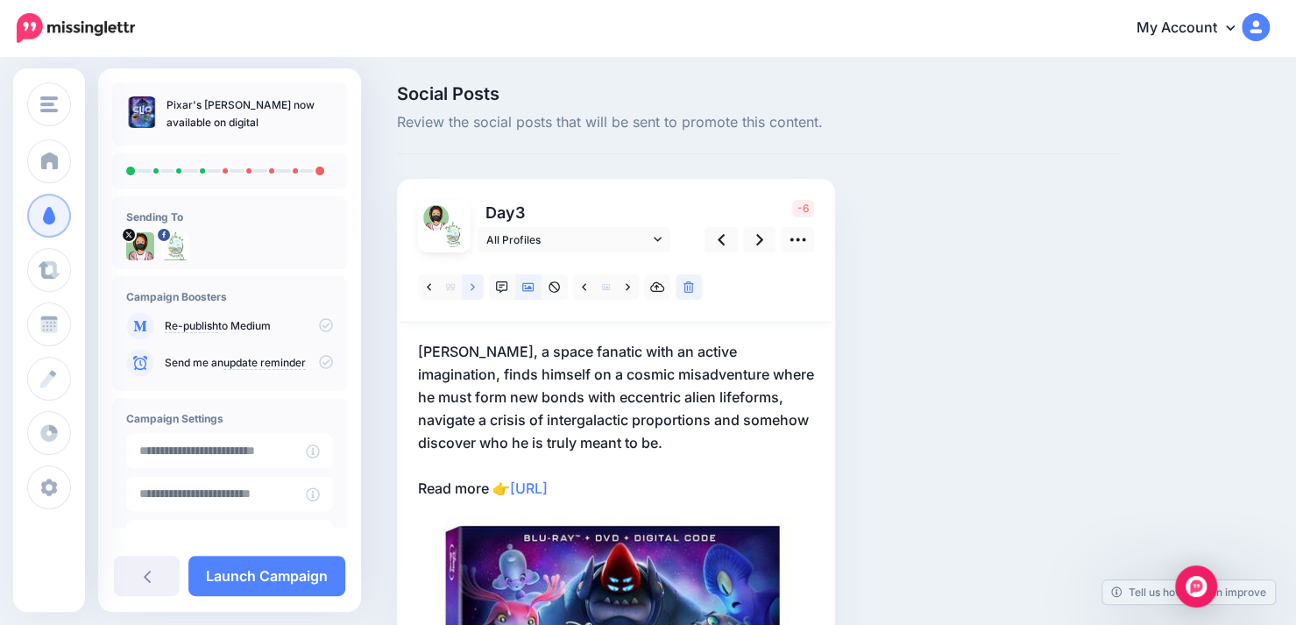
click at [475, 290] on icon at bounding box center [473, 287] width 4 height 12
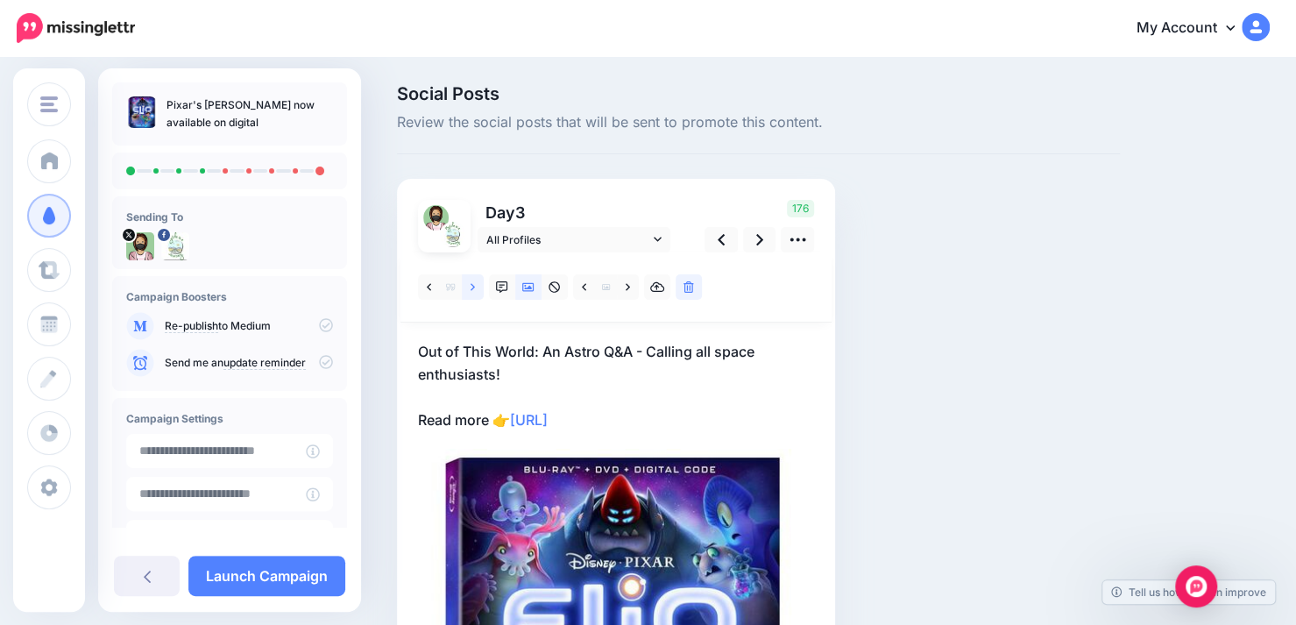
click at [475, 294] on link at bounding box center [473, 286] width 22 height 25
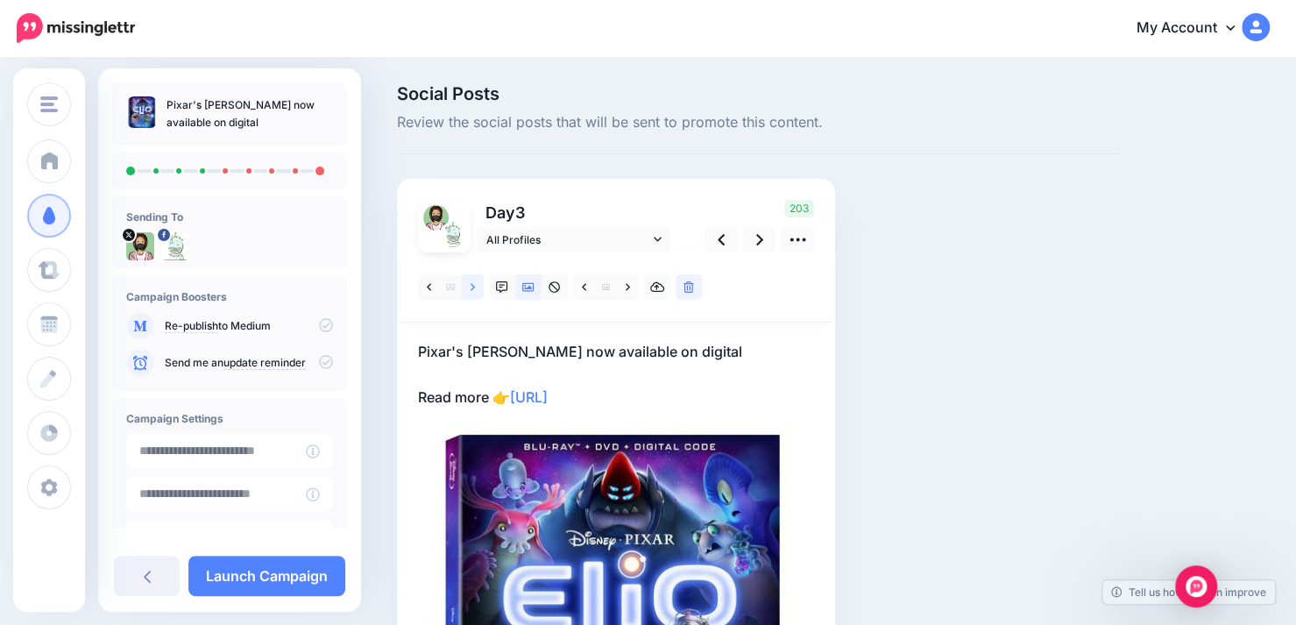
click at [469, 288] on link at bounding box center [473, 286] width 22 height 25
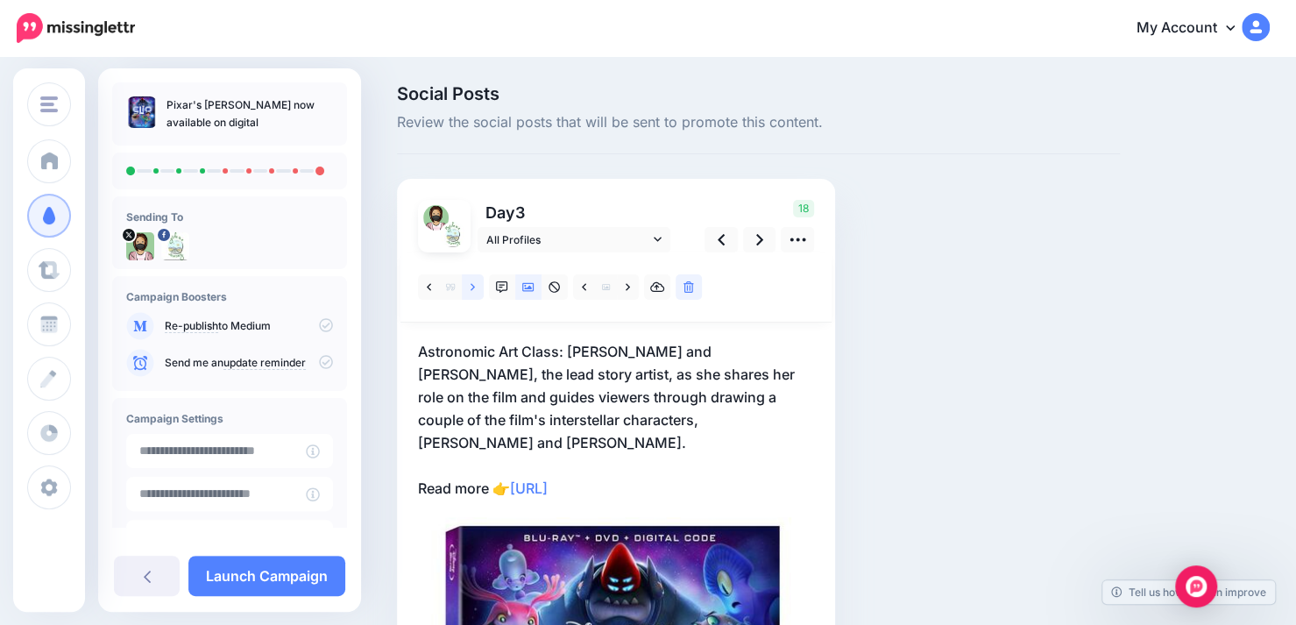
click at [469, 288] on link at bounding box center [473, 286] width 22 height 25
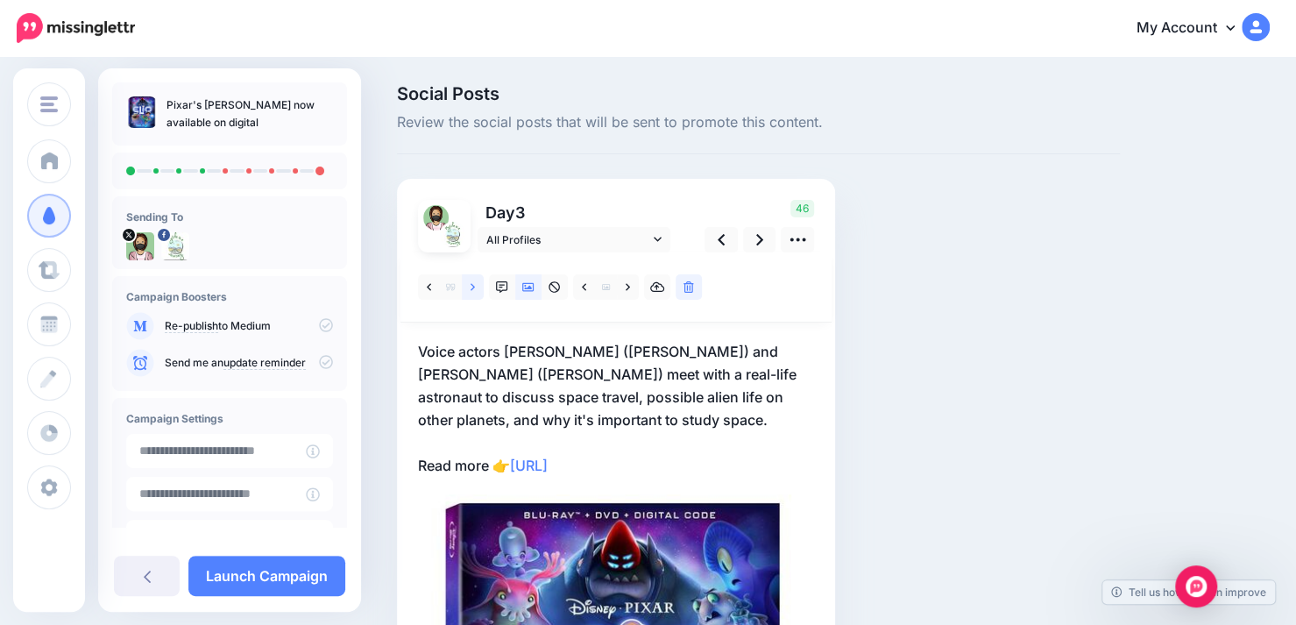
click at [469, 288] on link at bounding box center [473, 286] width 22 height 25
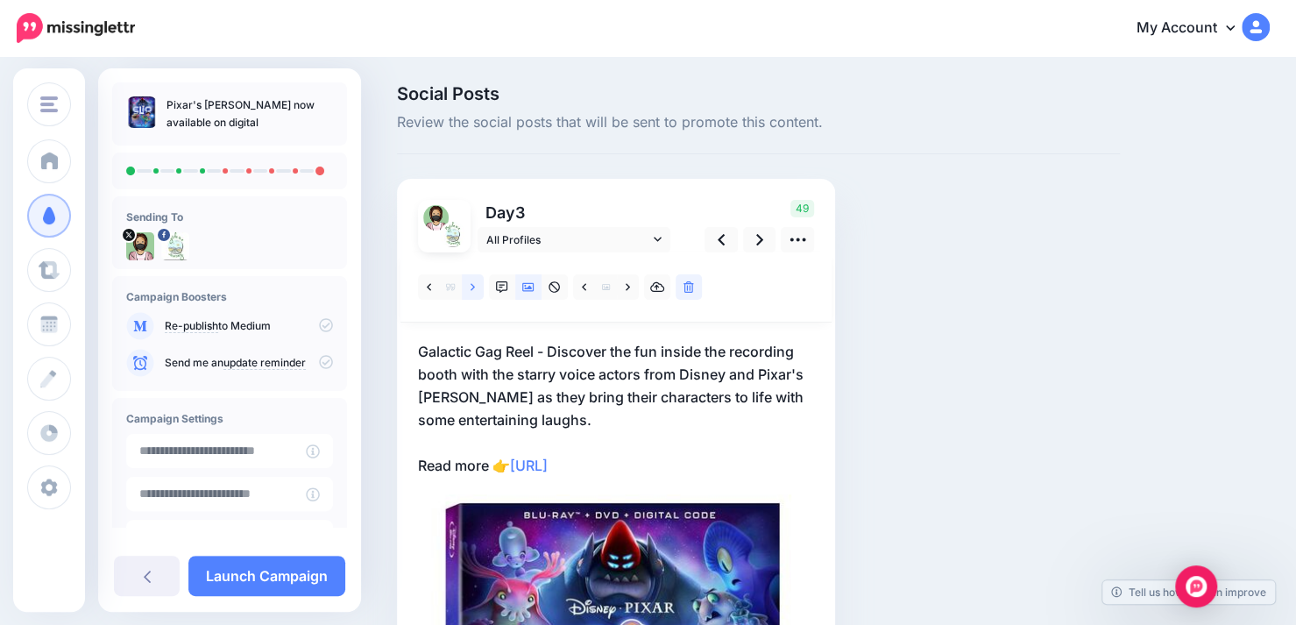
click at [469, 288] on link at bounding box center [473, 286] width 22 height 25
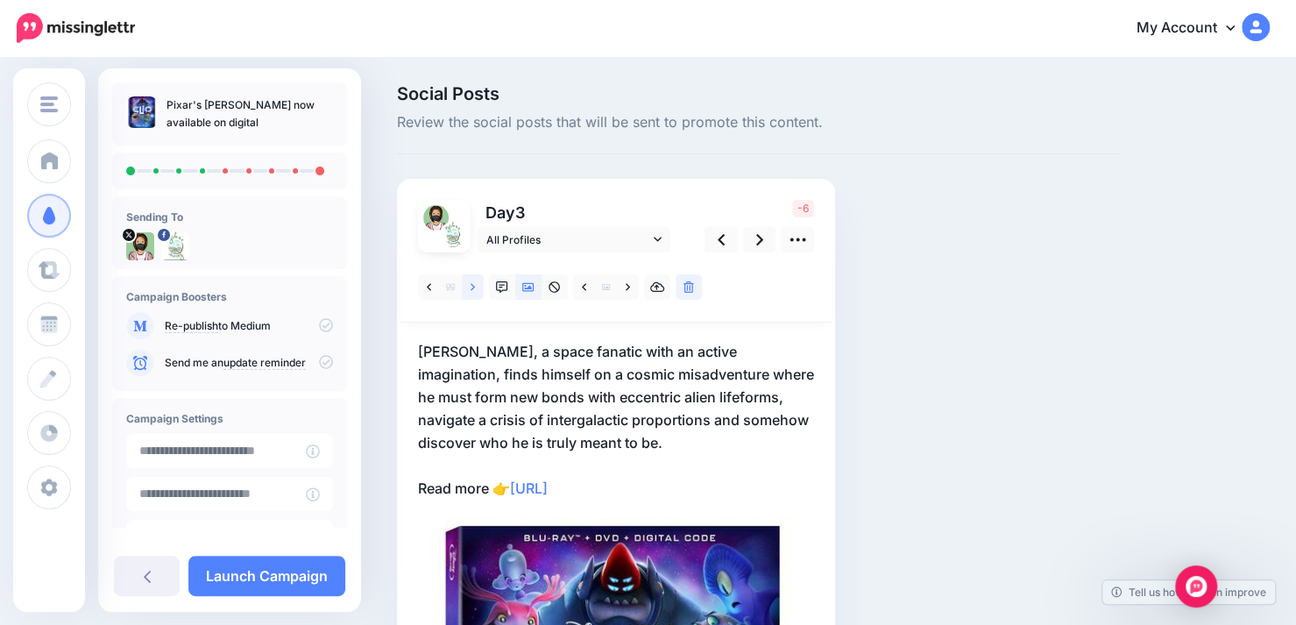
click at [469, 288] on link at bounding box center [473, 286] width 22 height 25
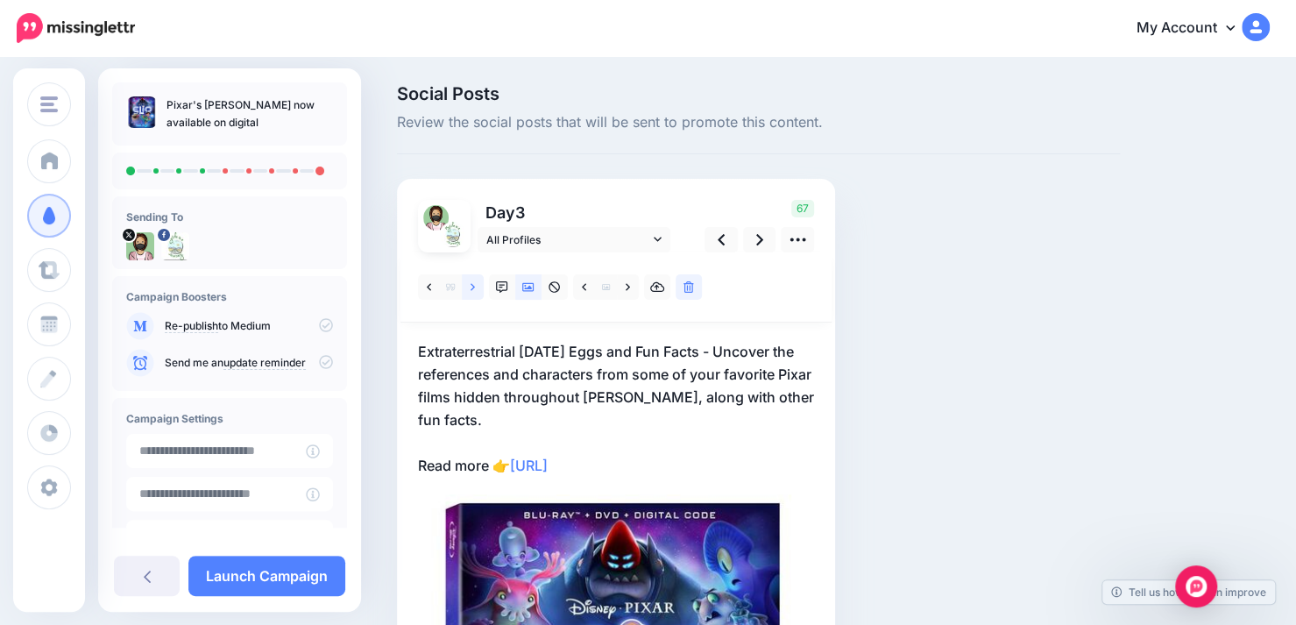
click at [469, 288] on link at bounding box center [473, 286] width 22 height 25
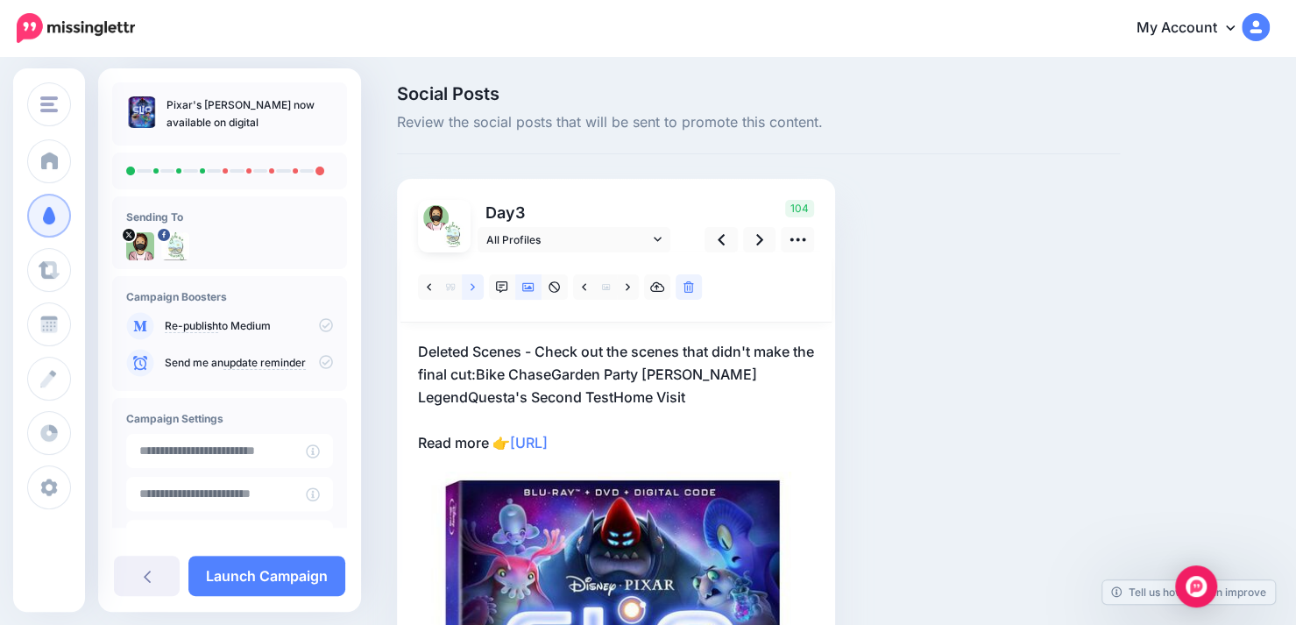
click at [469, 288] on link at bounding box center [473, 286] width 22 height 25
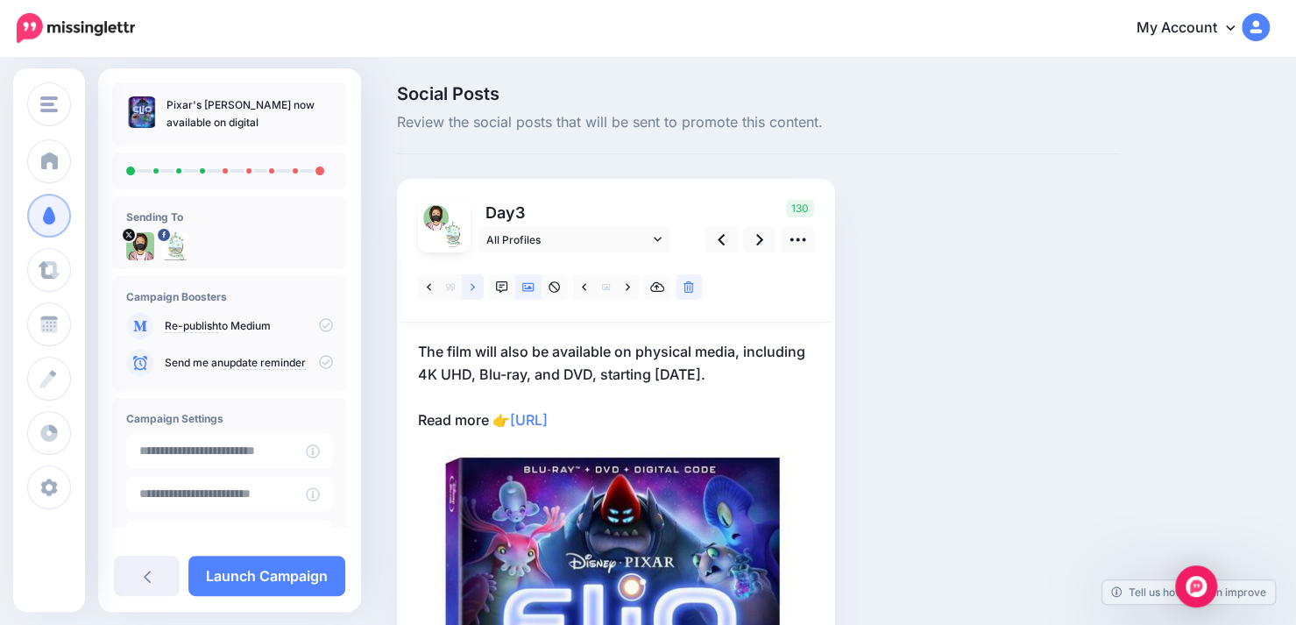
click at [469, 288] on link at bounding box center [473, 286] width 22 height 25
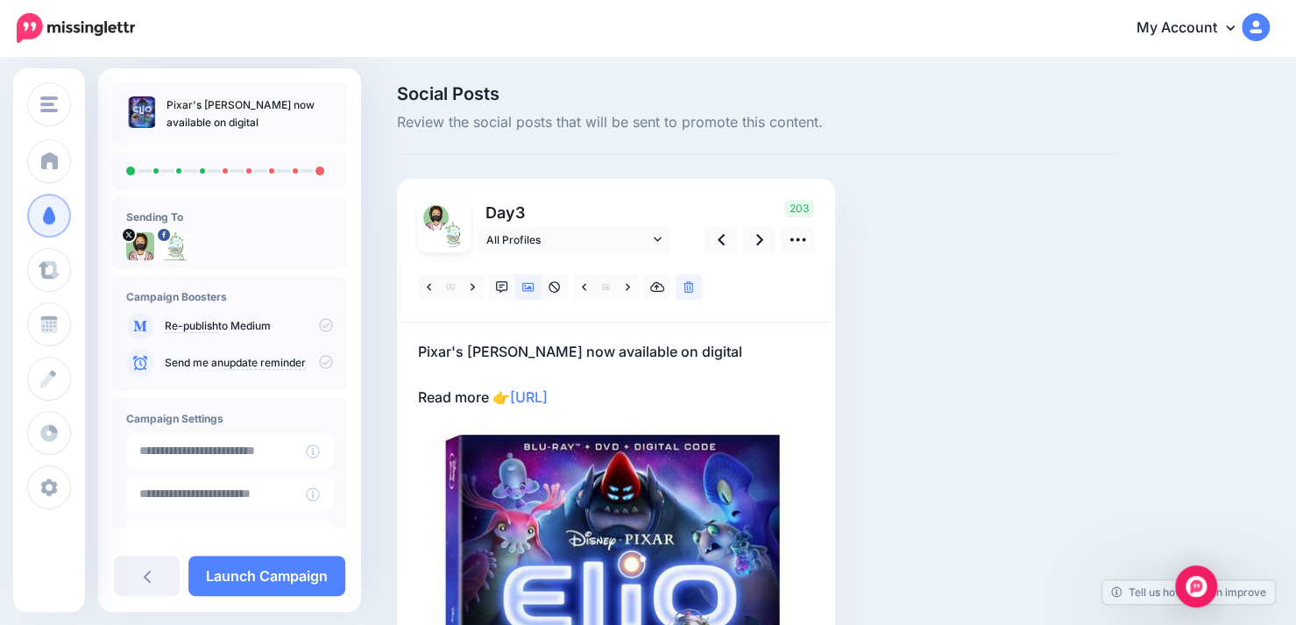
click at [655, 342] on p "Pixar's [PERSON_NAME] now available on digital Read more 👉 [URL]" at bounding box center [616, 374] width 396 height 68
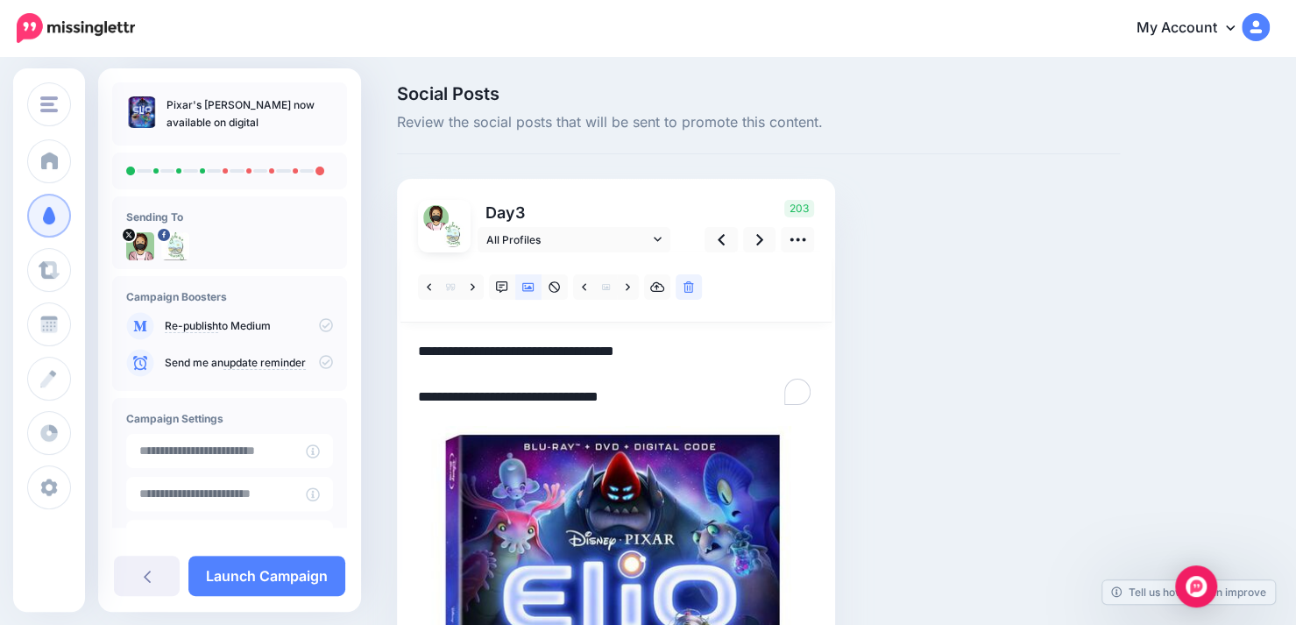
click at [658, 350] on textarea "**********" at bounding box center [616, 374] width 396 height 68
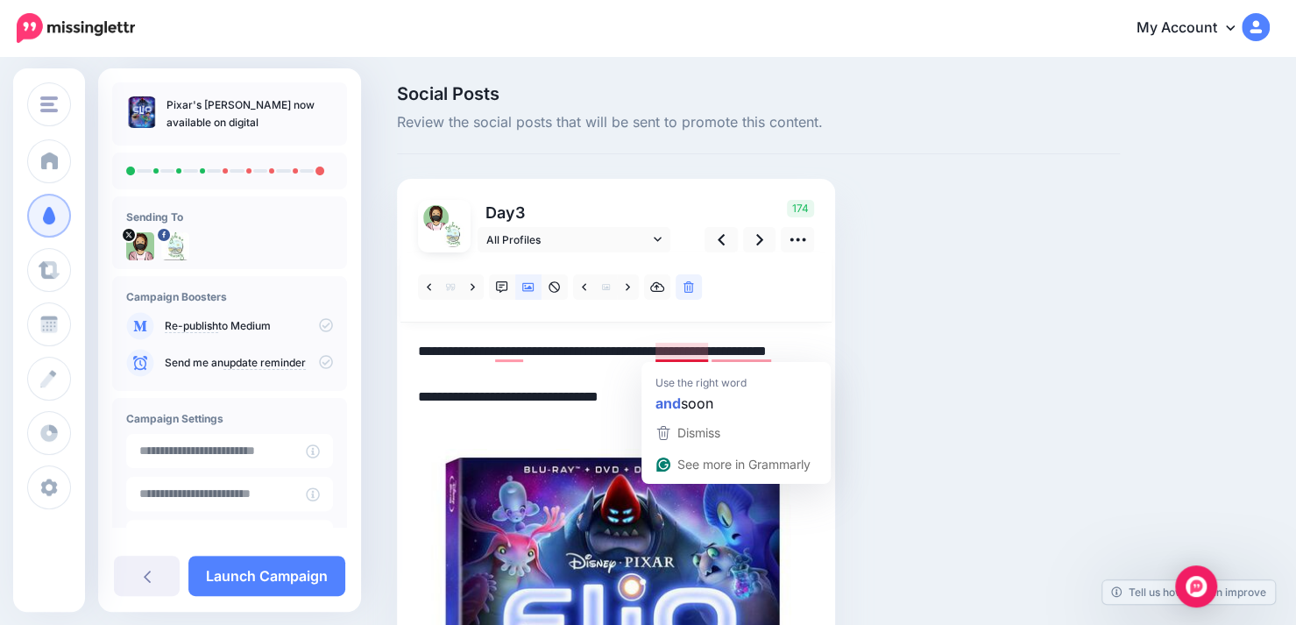
click at [685, 351] on textarea "**********" at bounding box center [616, 385] width 396 height 91
type textarea "**********"
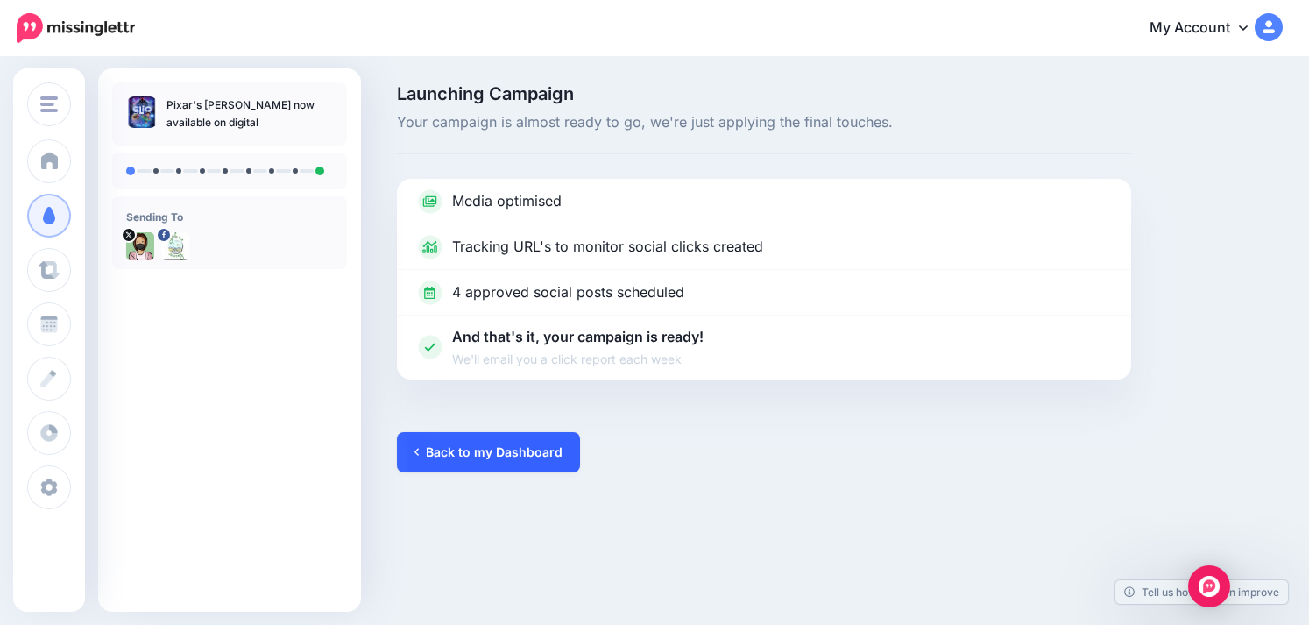
click at [452, 451] on link "Back to my Dashboard" at bounding box center [488, 452] width 183 height 40
